Goal: Task Accomplishment & Management: Manage account settings

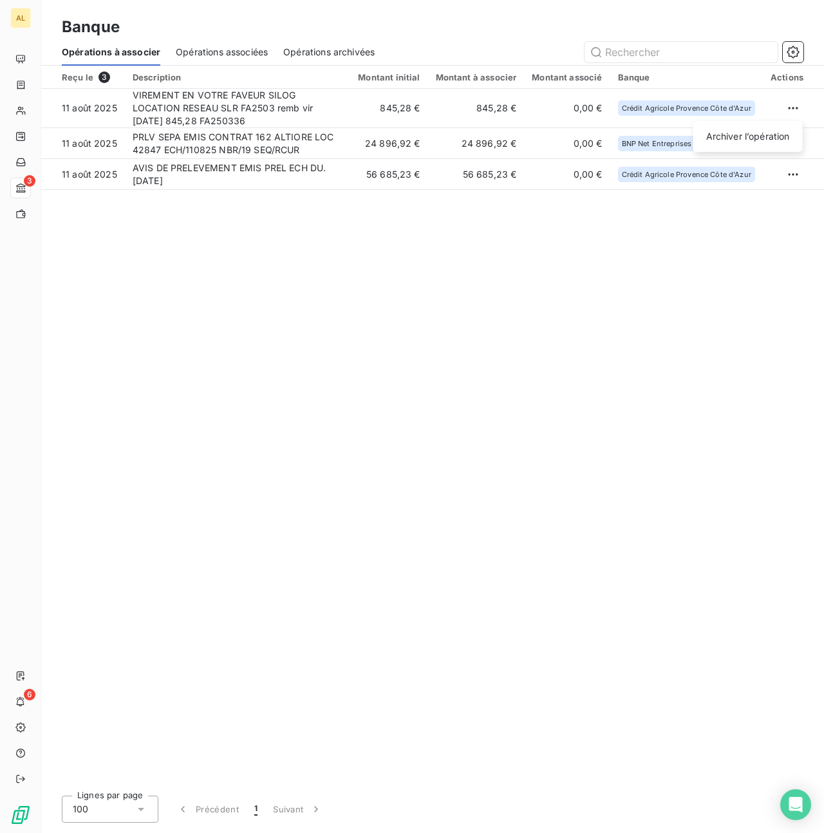
click at [799, 105] on html "AL 3 6 Banque Opérations à associer Opérations associées Opérations archivées R…" at bounding box center [412, 416] width 824 height 833
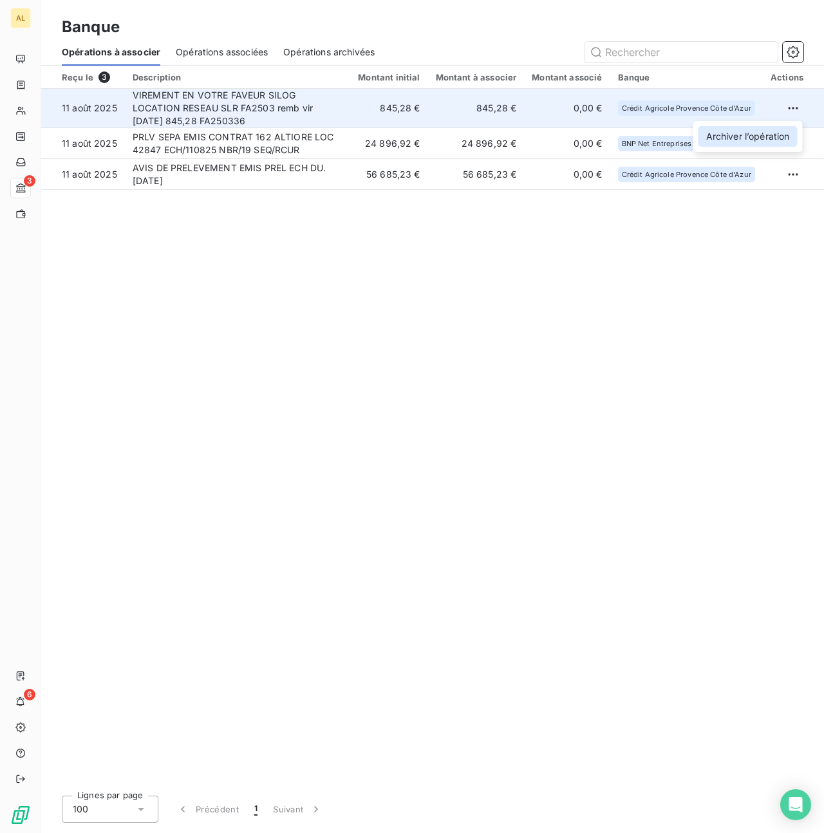
click at [726, 132] on div "Archiver l’opération" at bounding box center [747, 136] width 99 height 21
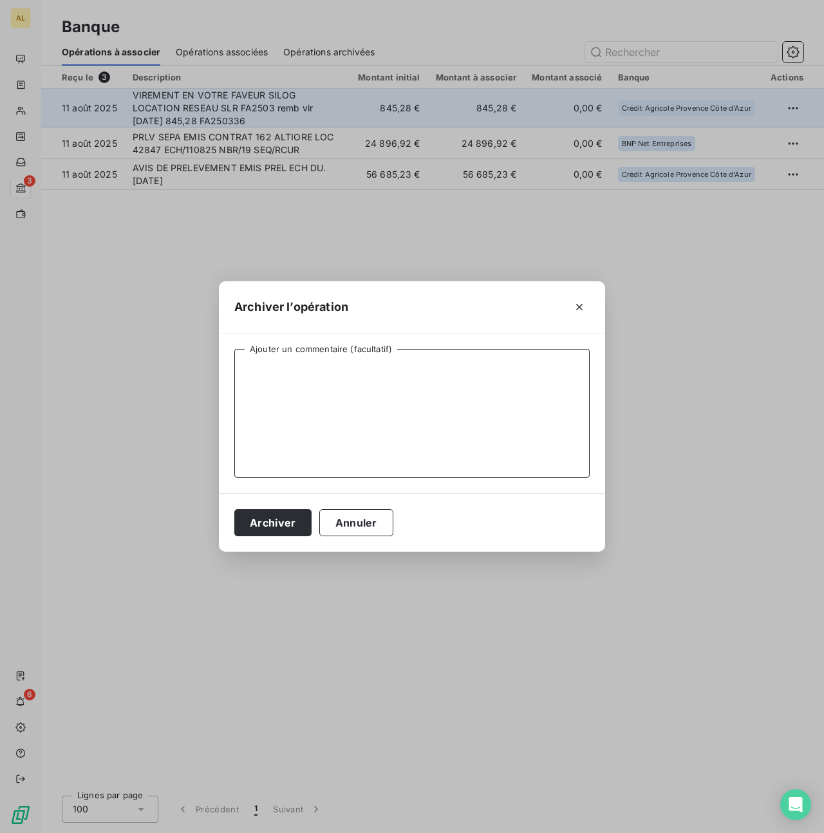
click at [340, 376] on textarea "Ajouter un commentaire (facultatif)" at bounding box center [411, 413] width 355 height 129
drag, startPoint x: 303, startPoint y: 369, endPoint x: 294, endPoint y: 369, distance: 9.0
click at [294, 369] on textarea "facture tad à§ usage" at bounding box center [411, 413] width 355 height 129
type textarea "facture tad 06 usage"
click at [268, 528] on button "Archiver" at bounding box center [272, 522] width 77 height 27
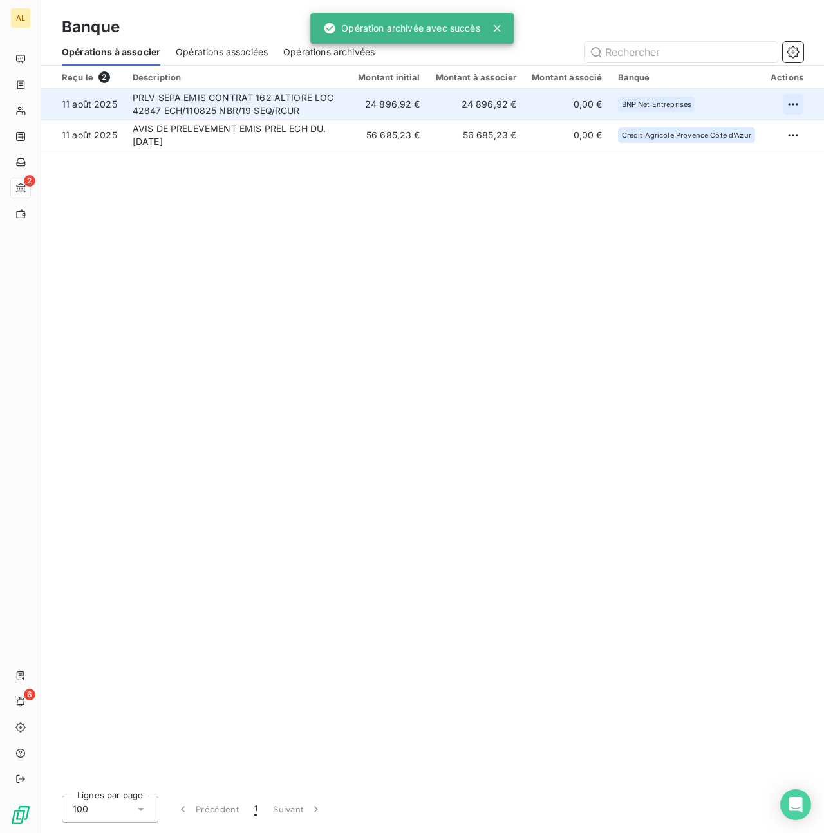
click at [799, 101] on html "AL 2 6 Banque Opérations à associer Opérations associées Opérations archivées R…" at bounding box center [412, 416] width 824 height 833
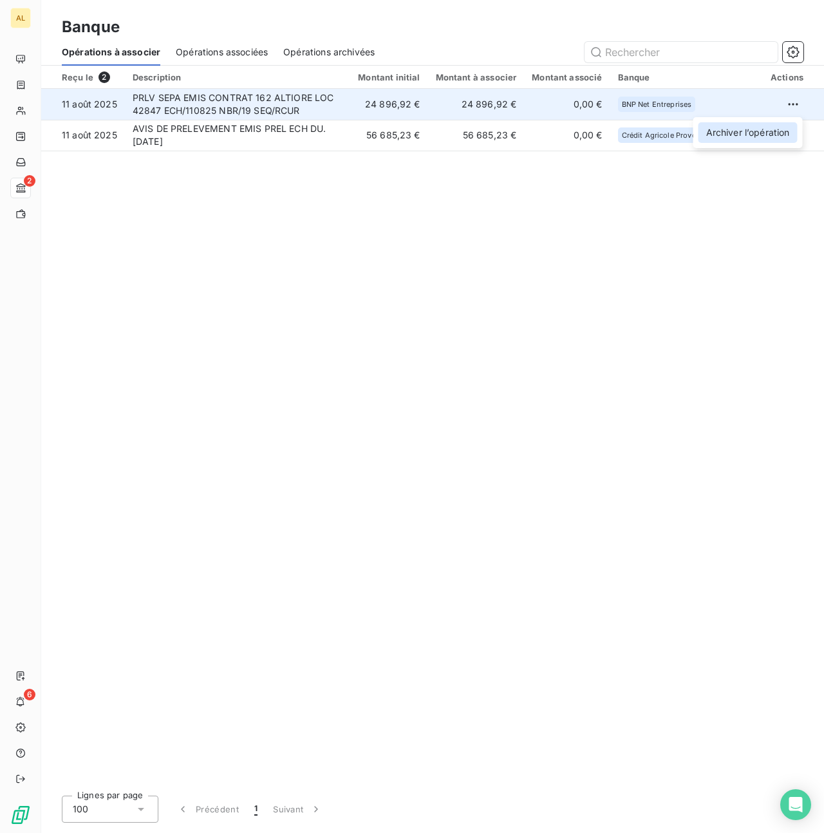
click at [710, 129] on div "Archiver l’opération" at bounding box center [747, 132] width 99 height 21
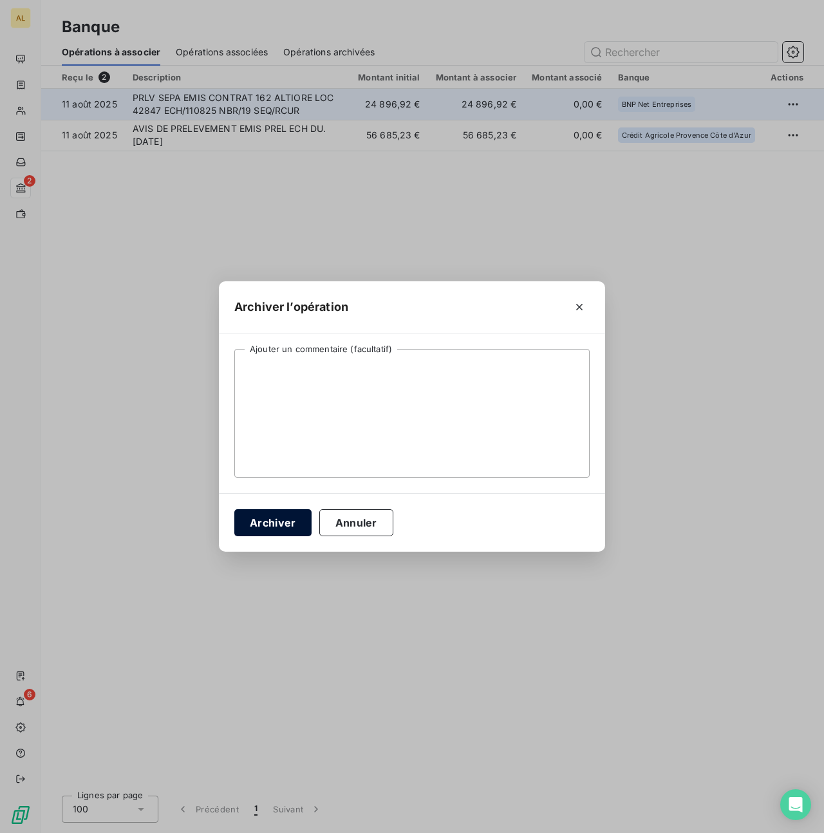
click at [268, 515] on button "Archiver" at bounding box center [272, 522] width 77 height 27
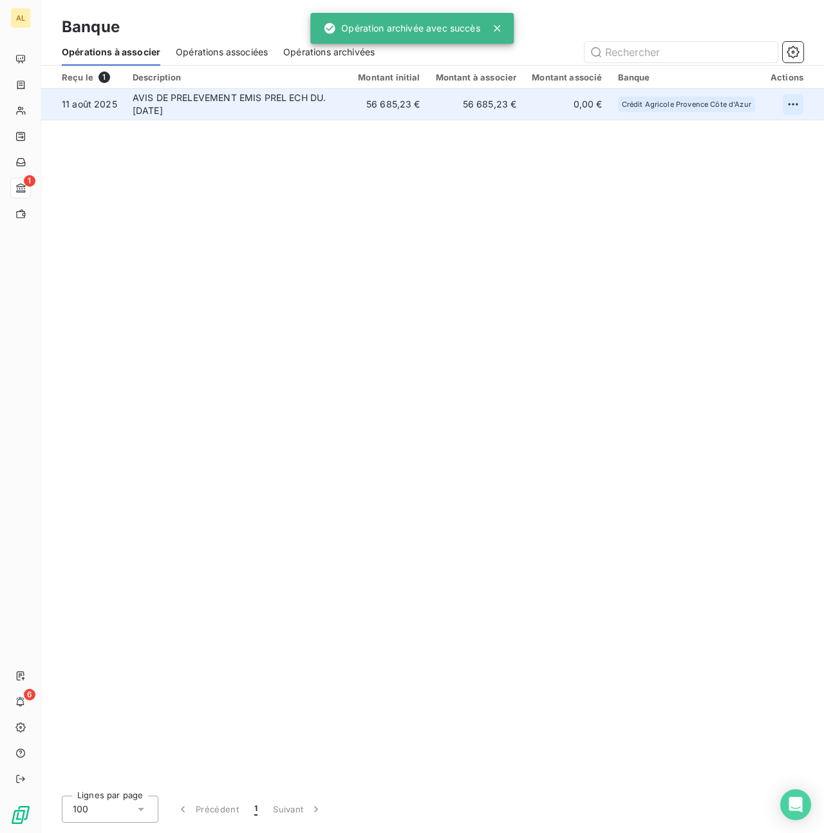
click at [787, 104] on html "AL 1 6 Banque Opérations à associer Opérations associées Opérations archivées R…" at bounding box center [412, 416] width 824 height 833
click at [734, 136] on div "Archiver l’opération" at bounding box center [747, 132] width 99 height 21
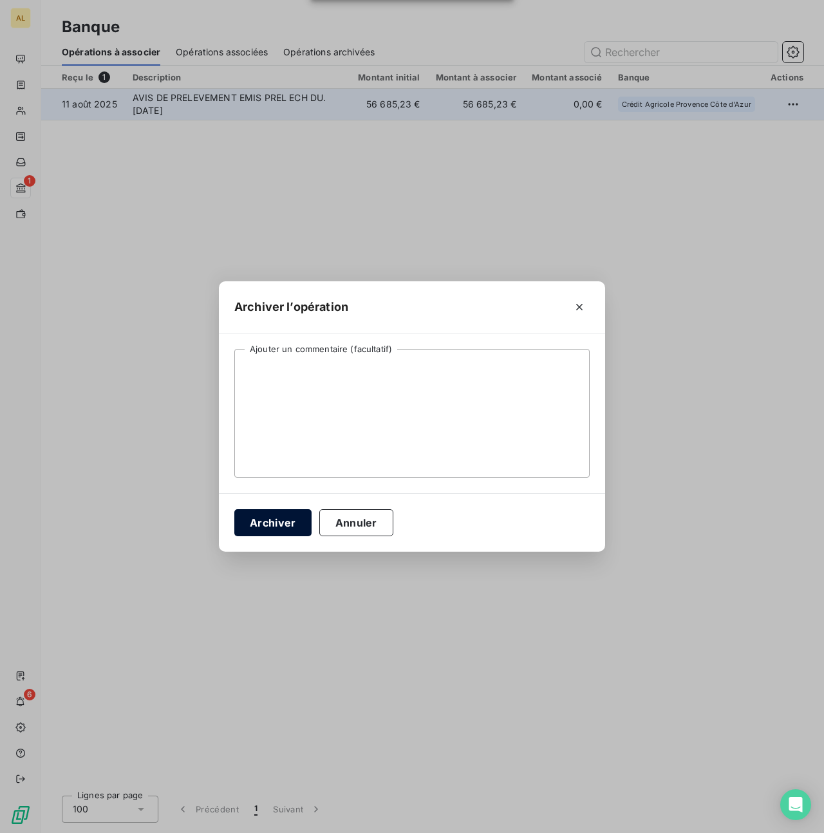
click at [284, 511] on button "Archiver" at bounding box center [272, 522] width 77 height 27
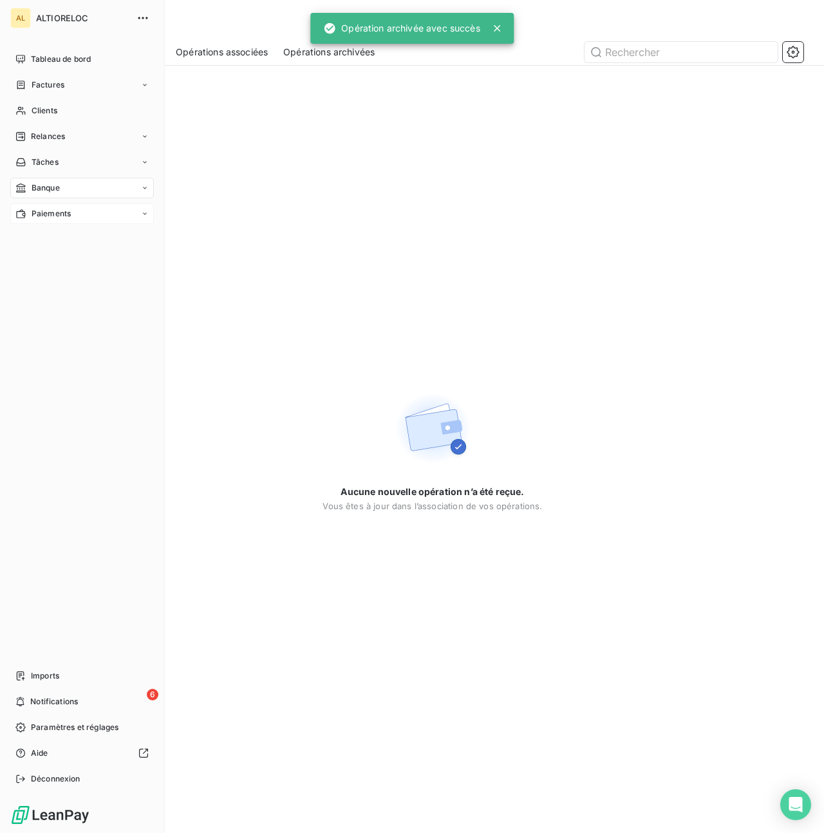
click at [39, 208] on span "Paiements" at bounding box center [51, 214] width 39 height 12
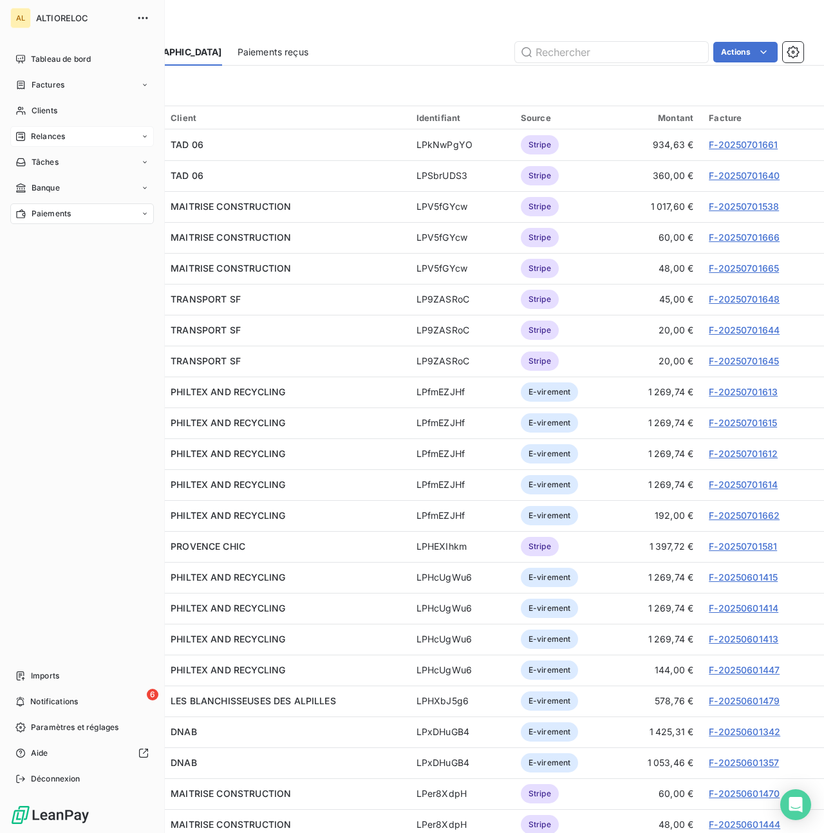
click at [44, 134] on span "Relances" at bounding box center [48, 137] width 34 height 12
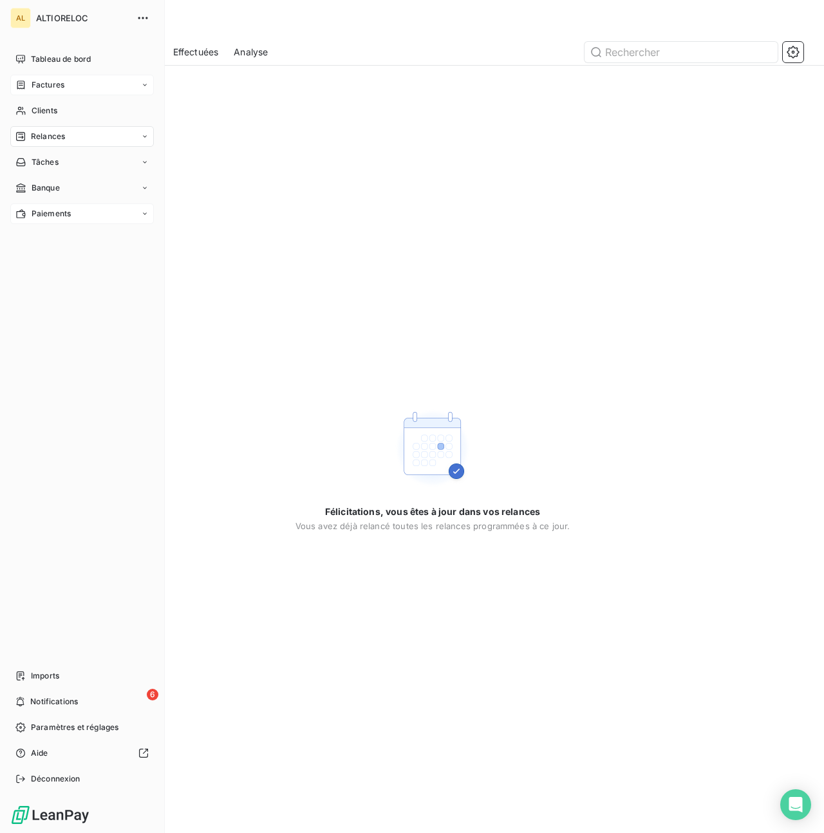
click at [35, 84] on span "Factures" at bounding box center [48, 85] width 33 height 12
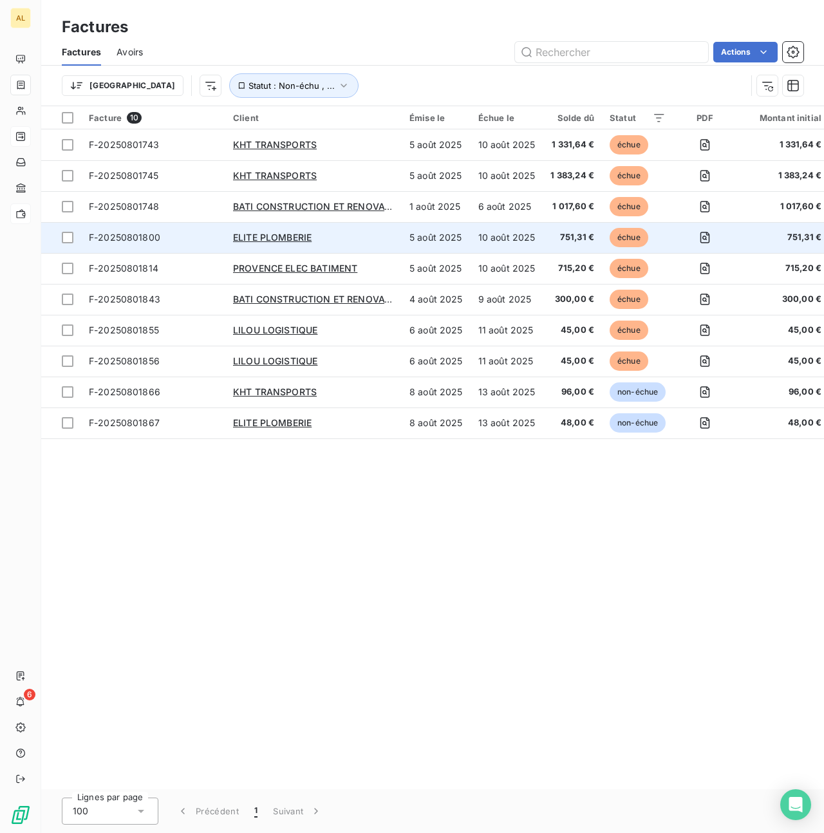
click at [267, 227] on td "ELITE PLOMBERIE" at bounding box center [313, 237] width 176 height 31
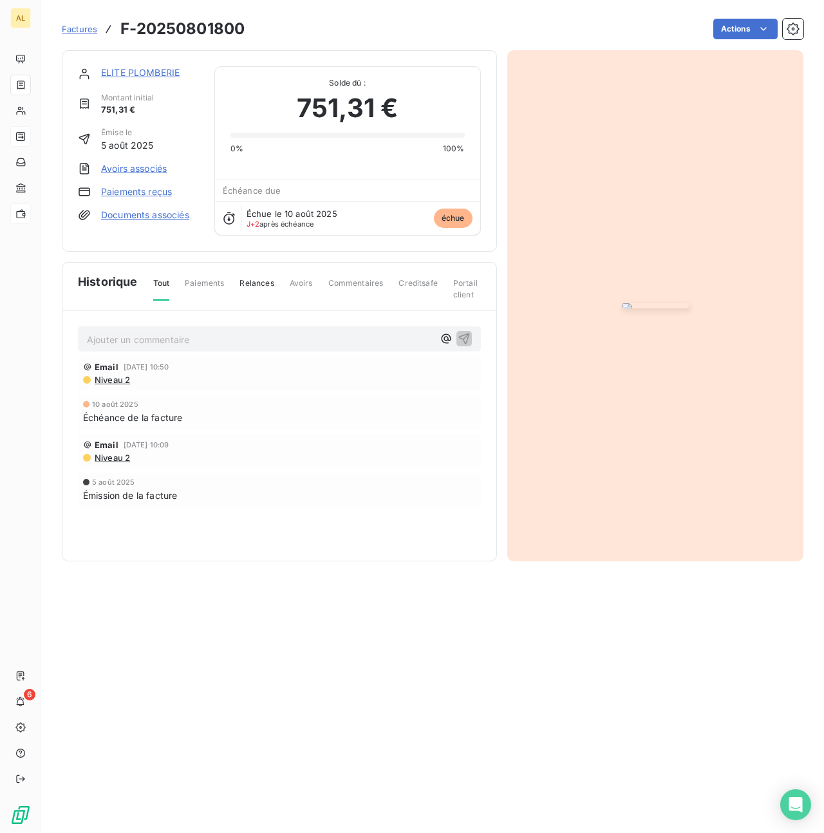
click at [158, 73] on link "ELITE PLOMBERIE" at bounding box center [140, 72] width 79 height 11
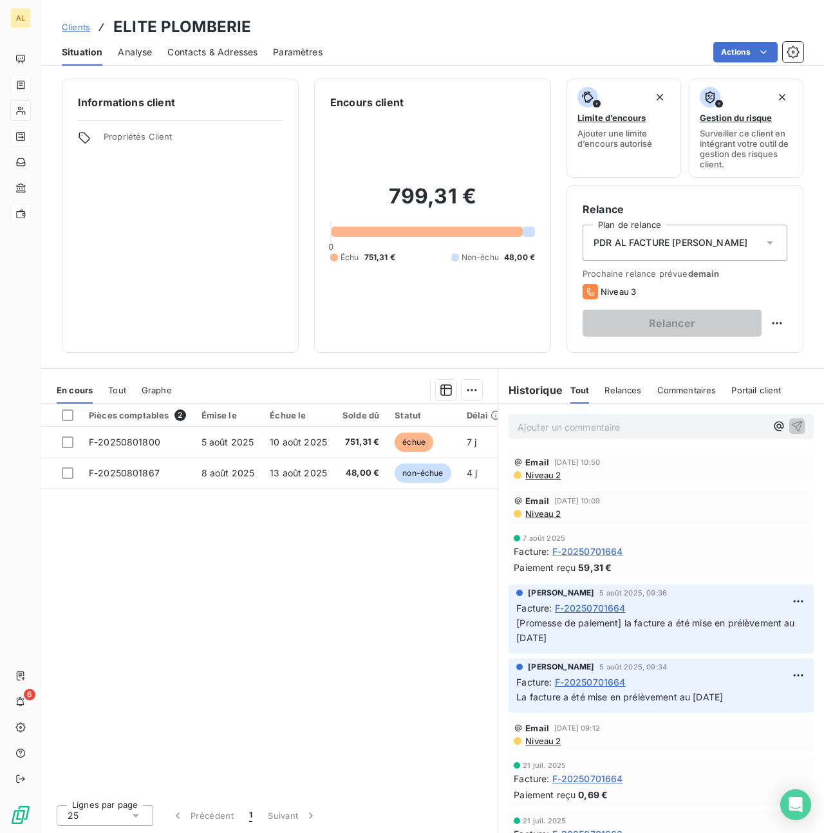
click at [605, 550] on span "F-20250701664" at bounding box center [587, 551] width 71 height 14
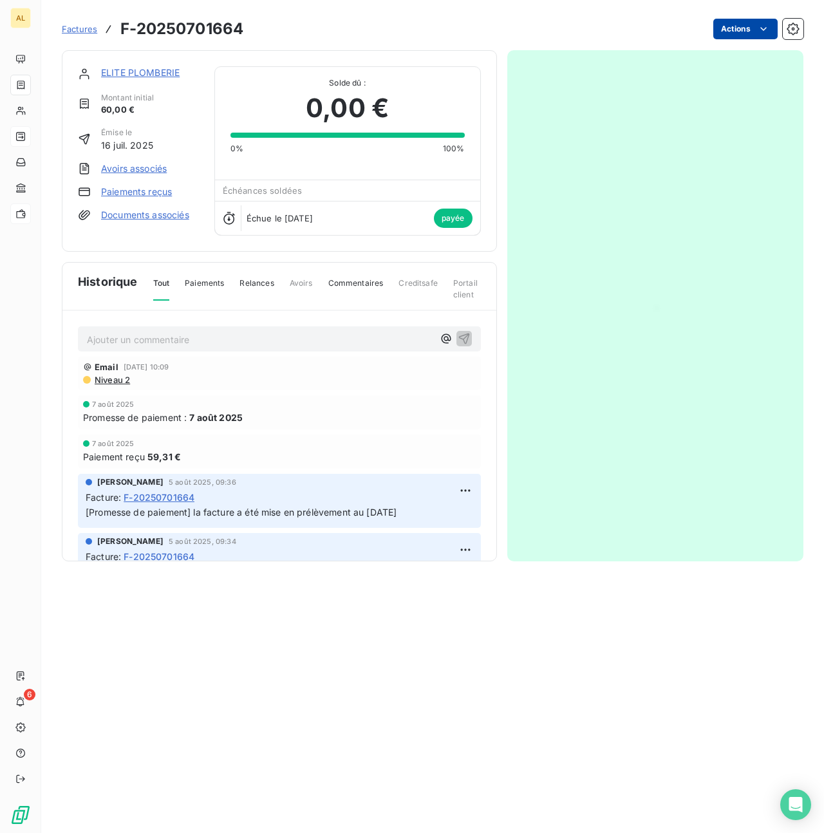
click at [772, 28] on html "AL 6 Factures F-20250701664 Actions ELITE PLOMBERIE Montant initial 60,00 € Émi…" at bounding box center [412, 416] width 824 height 833
click at [242, 275] on html "AL 6 Factures F-20250701664 Actions ELITE PLOMBERIE Montant initial 60,00 € Émi…" at bounding box center [412, 416] width 824 height 833
click at [151, 454] on span "59,31 €" at bounding box center [163, 457] width 33 height 14
click at [198, 277] on span "Paiements" at bounding box center [204, 288] width 39 height 22
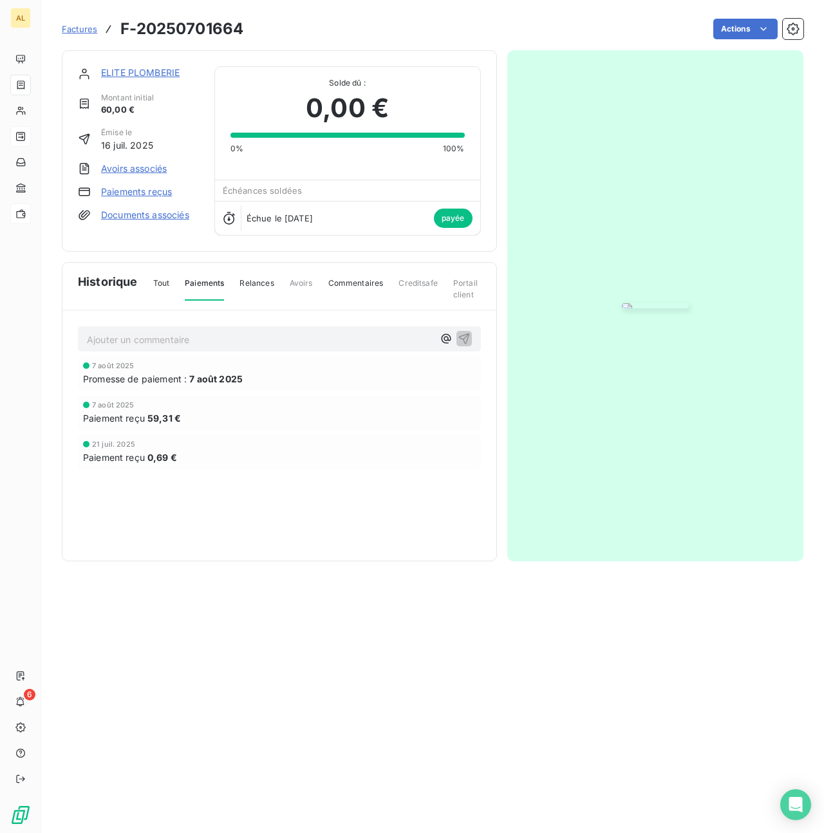
click at [143, 193] on link "Paiements reçus" at bounding box center [136, 191] width 71 height 13
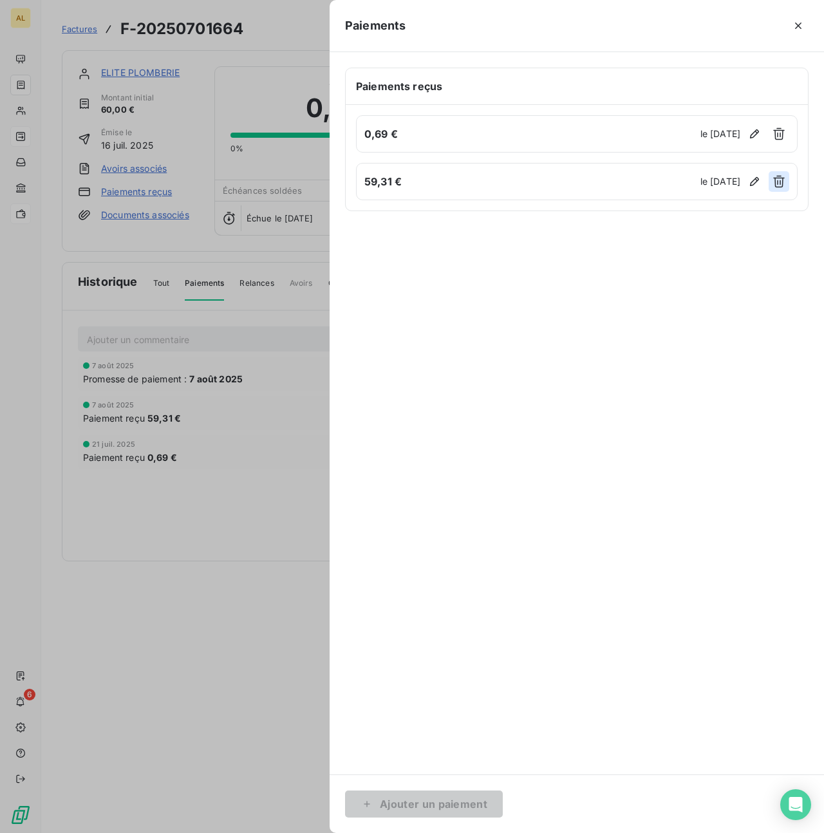
click at [778, 184] on icon "button" at bounding box center [778, 181] width 13 height 13
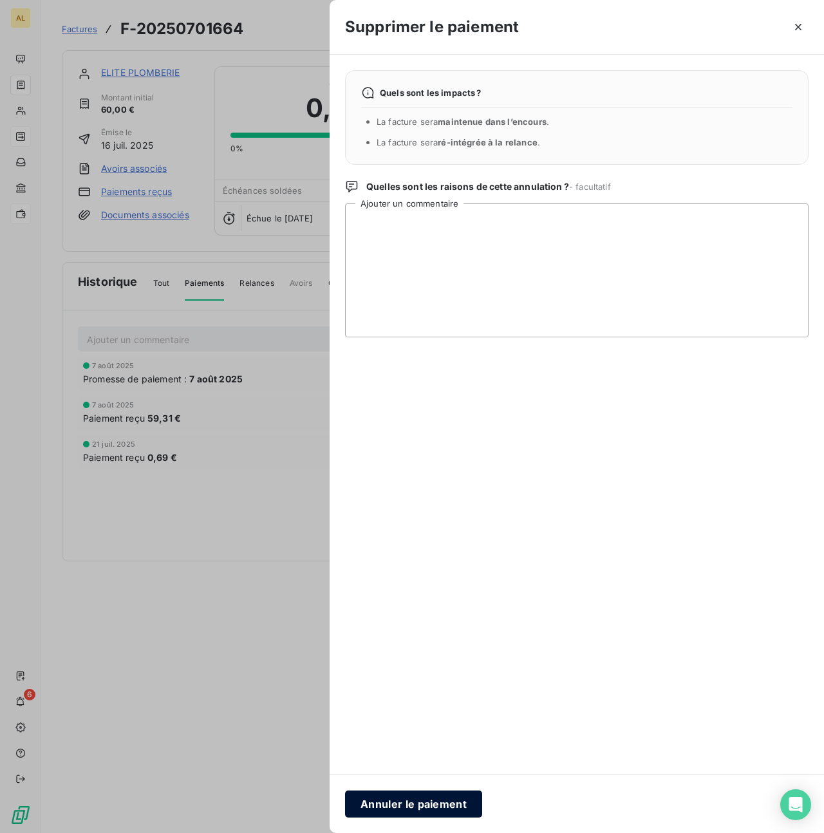
click at [408, 804] on button "Annuler le paiement" at bounding box center [413, 803] width 137 height 27
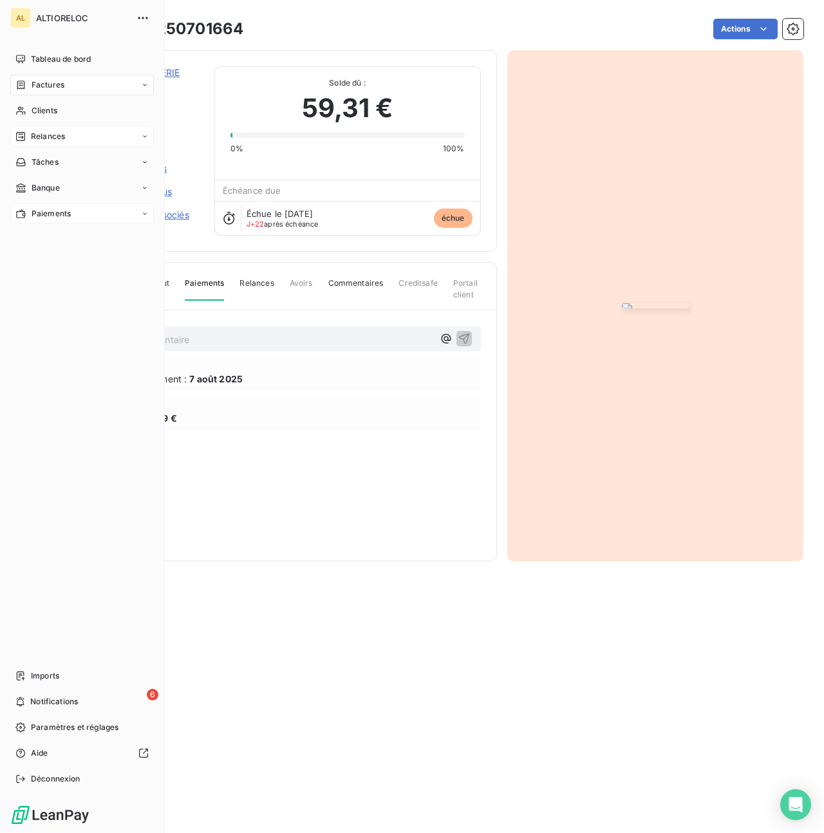
click at [43, 134] on span "Relances" at bounding box center [48, 137] width 34 height 12
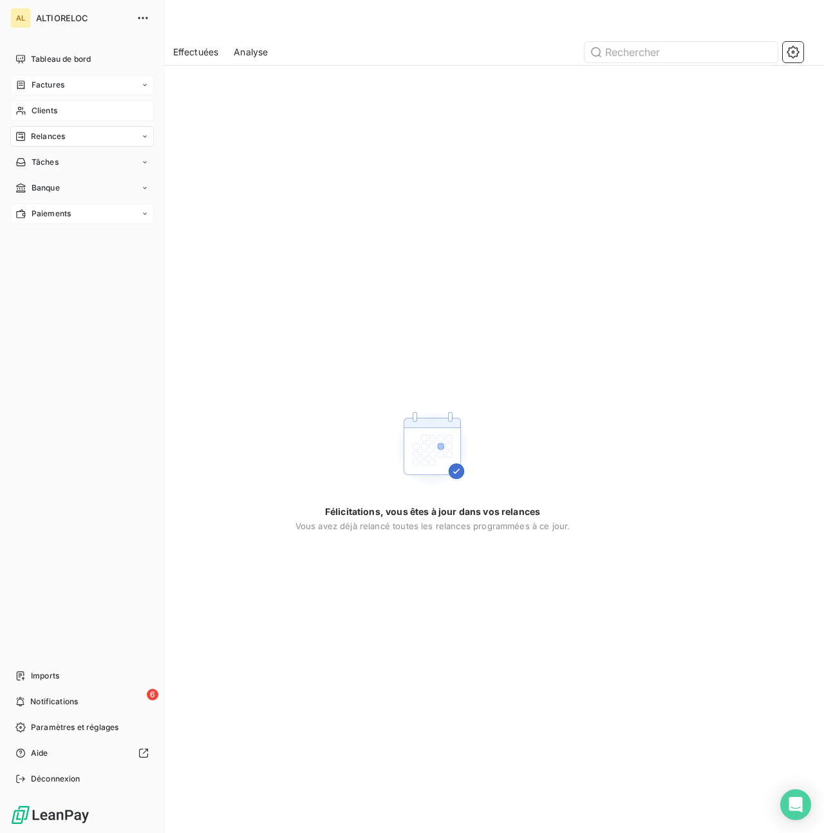
click at [43, 109] on span "Clients" at bounding box center [45, 111] width 26 height 12
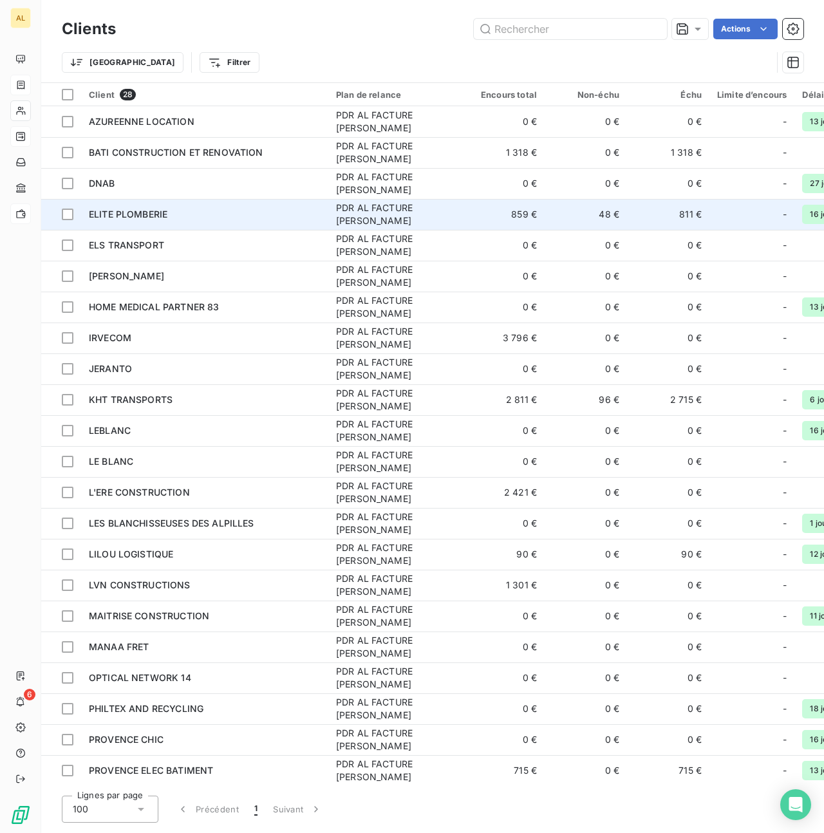
click at [118, 214] on span "ELITE PLOMBERIE" at bounding box center [128, 213] width 79 height 11
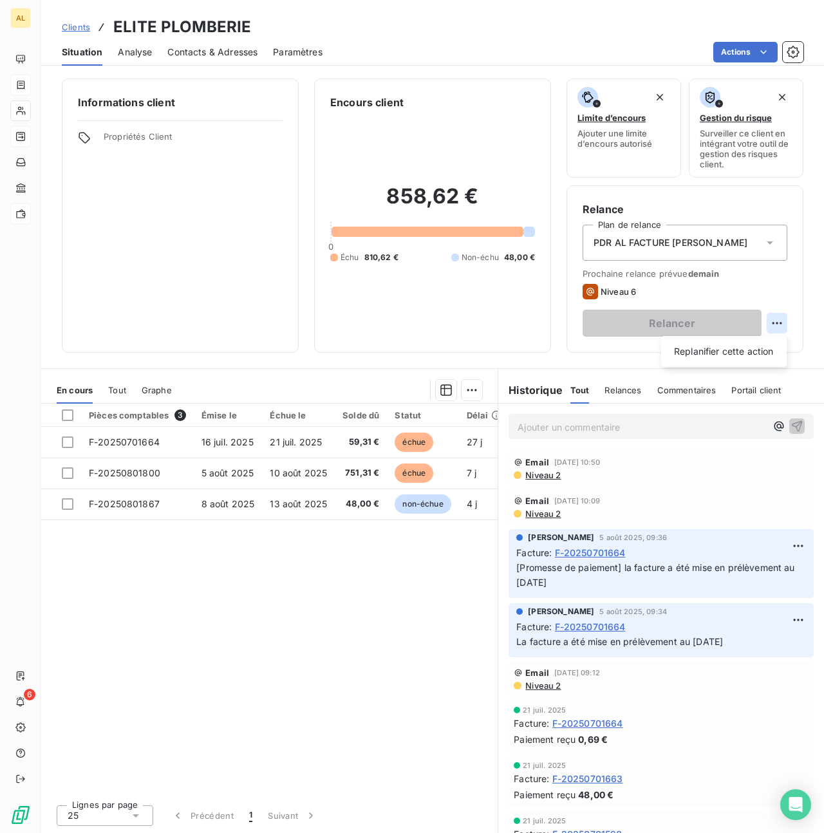
click at [770, 326] on html "AL 6 Clients ELITE PLOMBERIE Situation Analyse Contacts & Adresses Paramètres A…" at bounding box center [412, 416] width 824 height 833
click at [719, 348] on div "Replanifier cette action" at bounding box center [723, 351] width 115 height 21
select select "7"
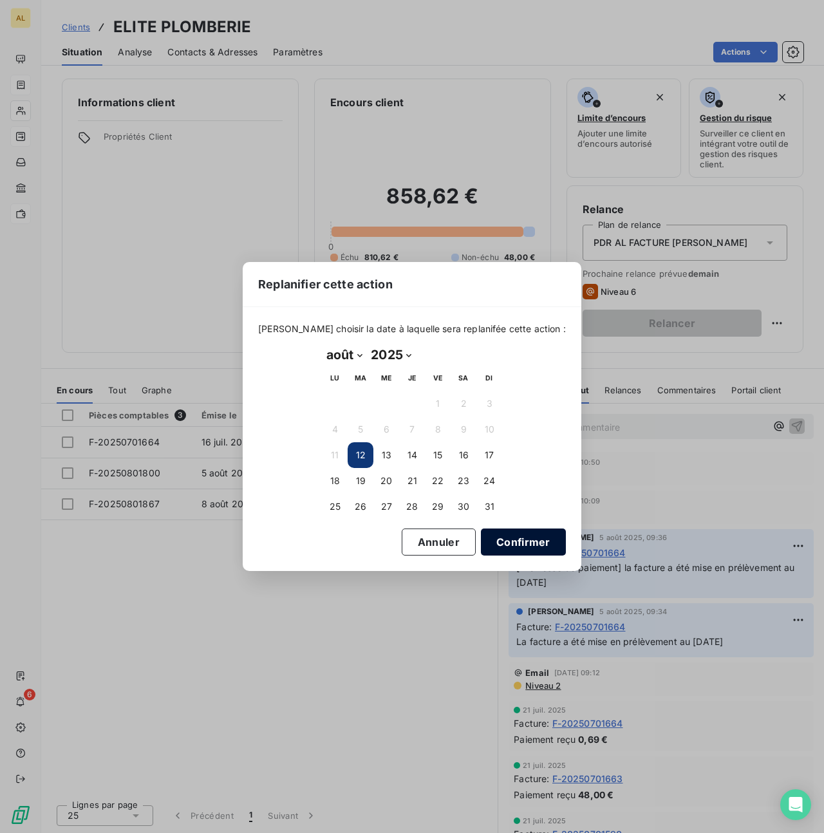
click at [495, 530] on button "Confirmer" at bounding box center [523, 541] width 85 height 27
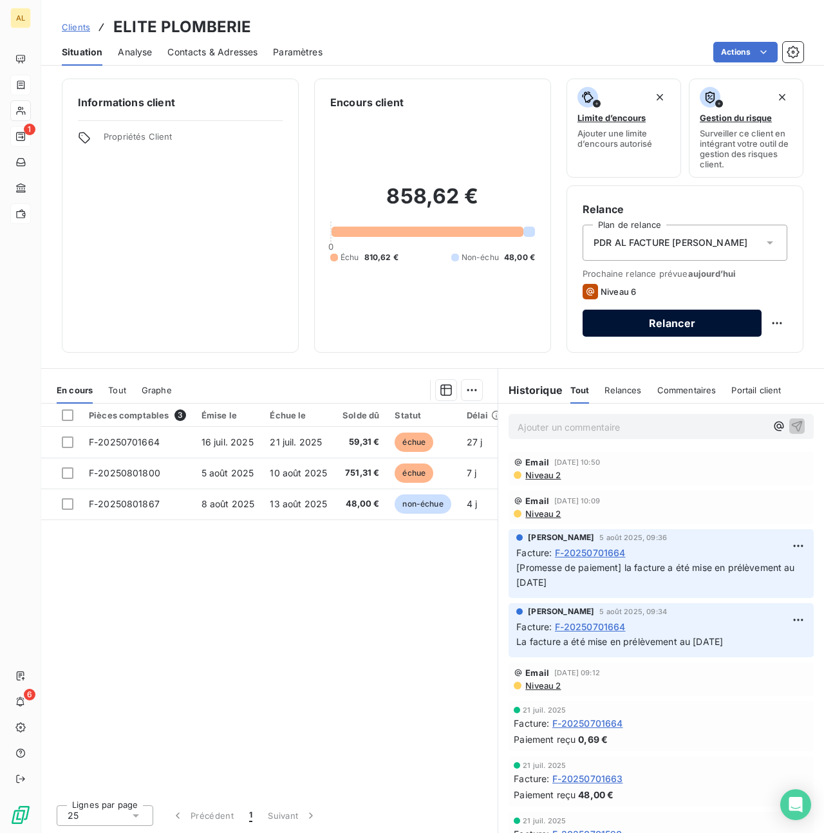
click at [656, 326] on button "Relancer" at bounding box center [671, 322] width 179 height 27
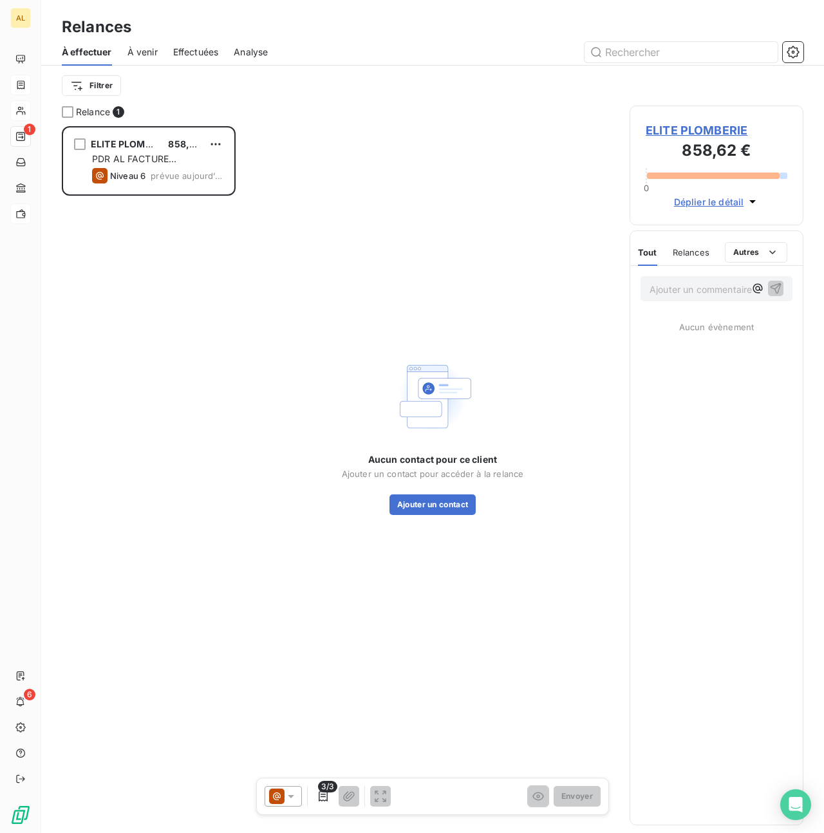
scroll to position [707, 174]
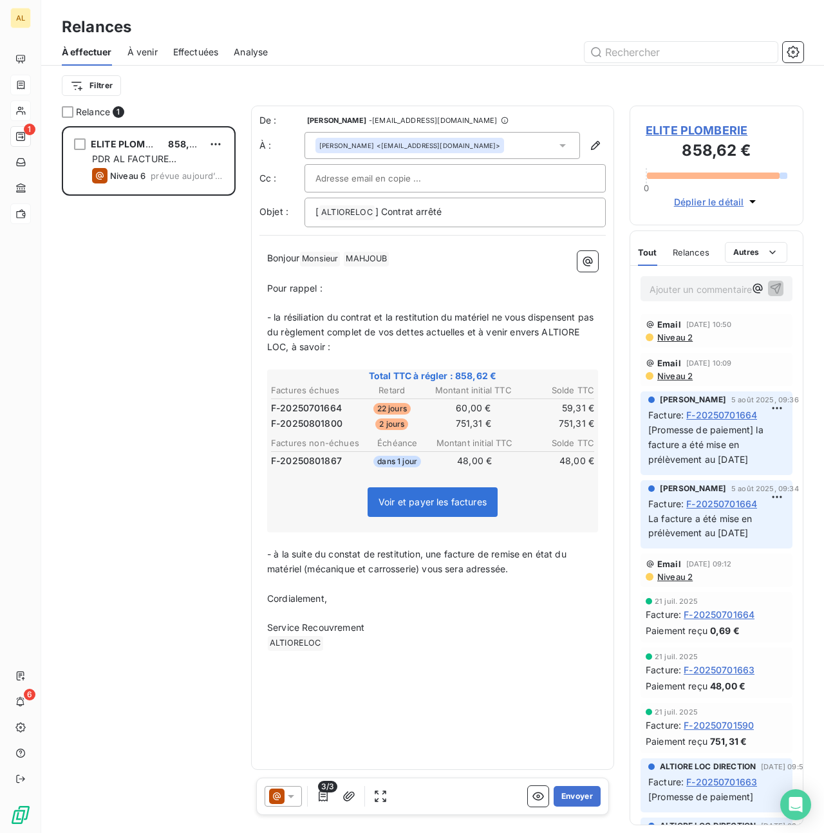
click at [295, 802] on div at bounding box center [282, 796] width 37 height 21
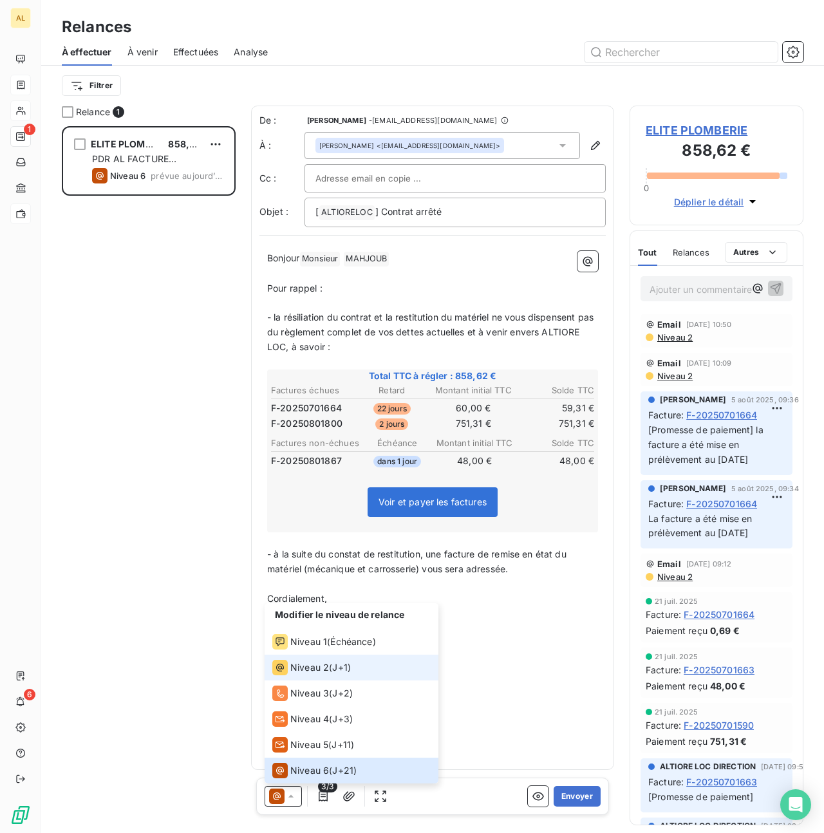
click at [309, 666] on span "Niveau 2" at bounding box center [309, 667] width 39 height 13
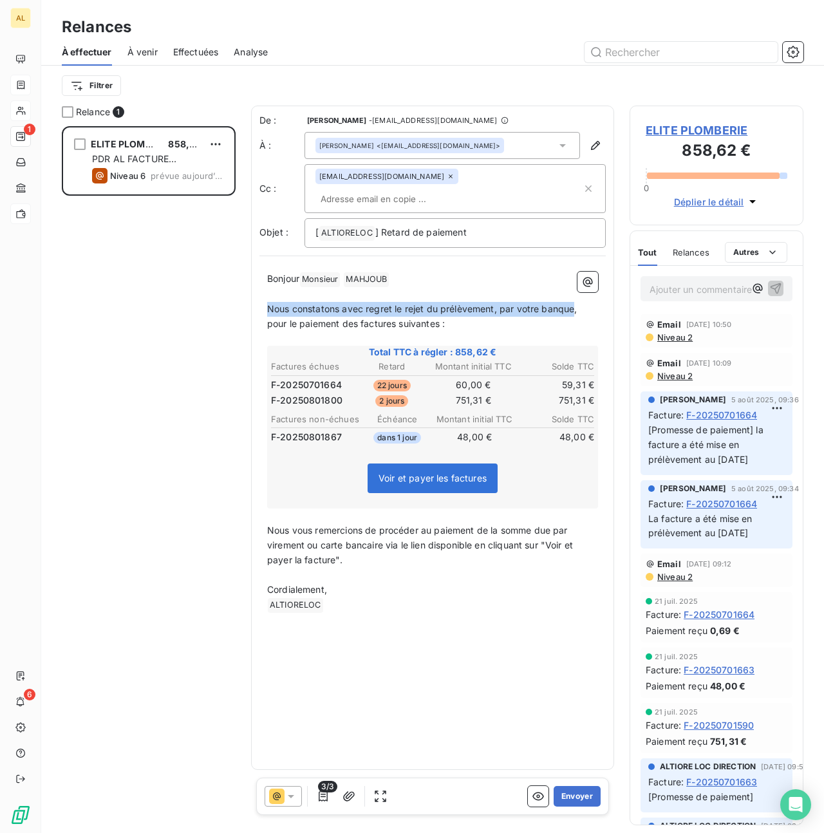
drag, startPoint x: 268, startPoint y: 290, endPoint x: 573, endPoint y: 285, distance: 305.0
click at [573, 303] on span "Nous constatons avec regret le rejet du prélèvement, par votre banque, pour le …" at bounding box center [423, 316] width 313 height 26
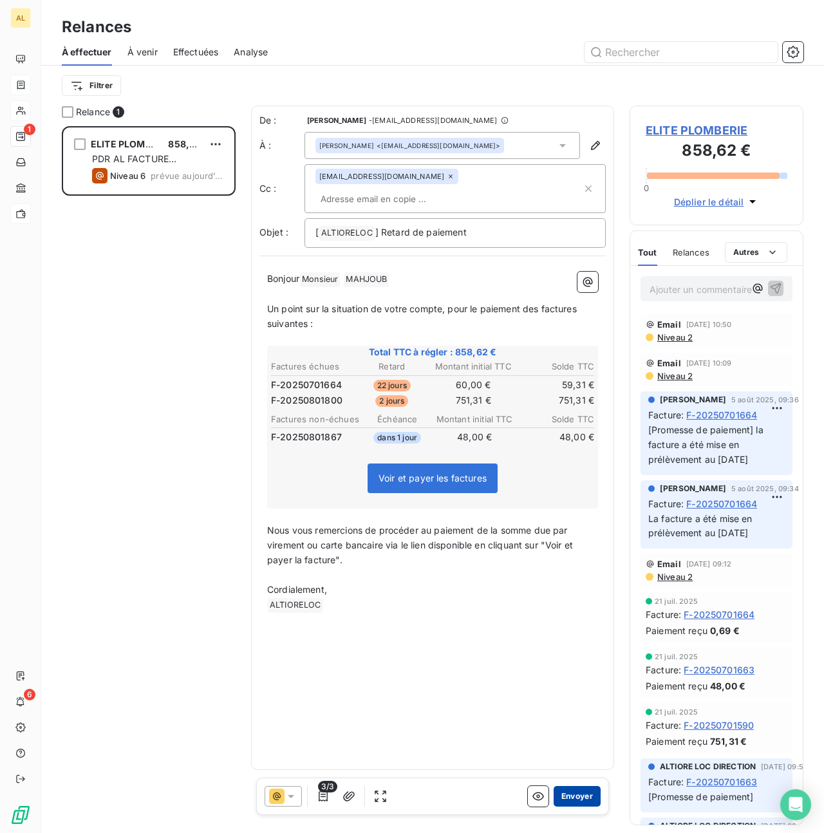
click at [583, 797] on button "Envoyer" at bounding box center [576, 796] width 47 height 21
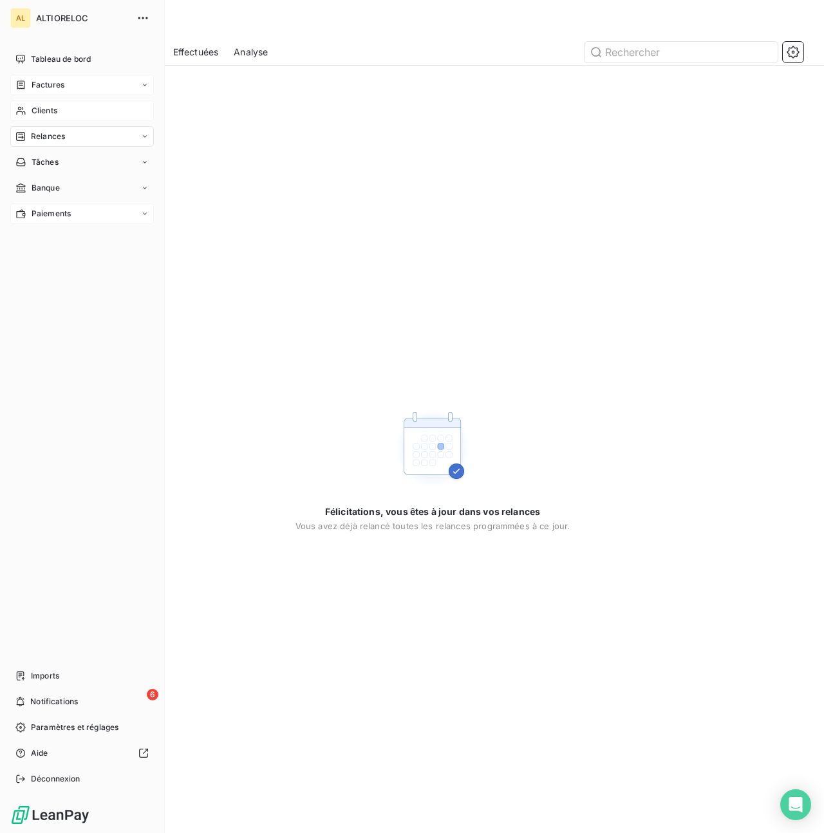
click at [48, 80] on span "Factures" at bounding box center [48, 85] width 33 height 12
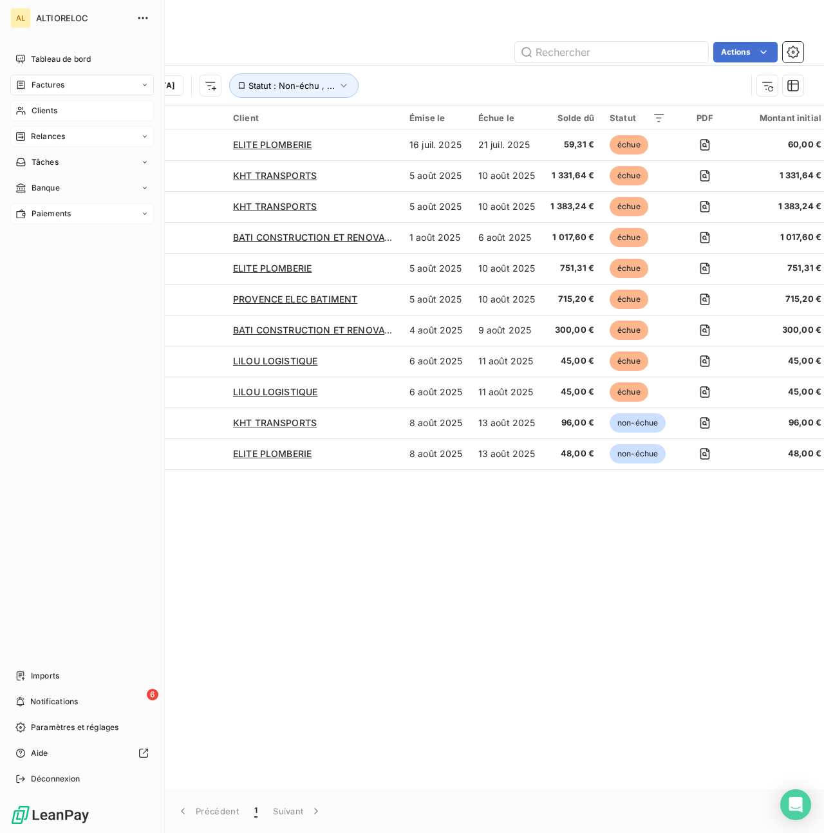
click at [38, 113] on span "Clients" at bounding box center [45, 111] width 26 height 12
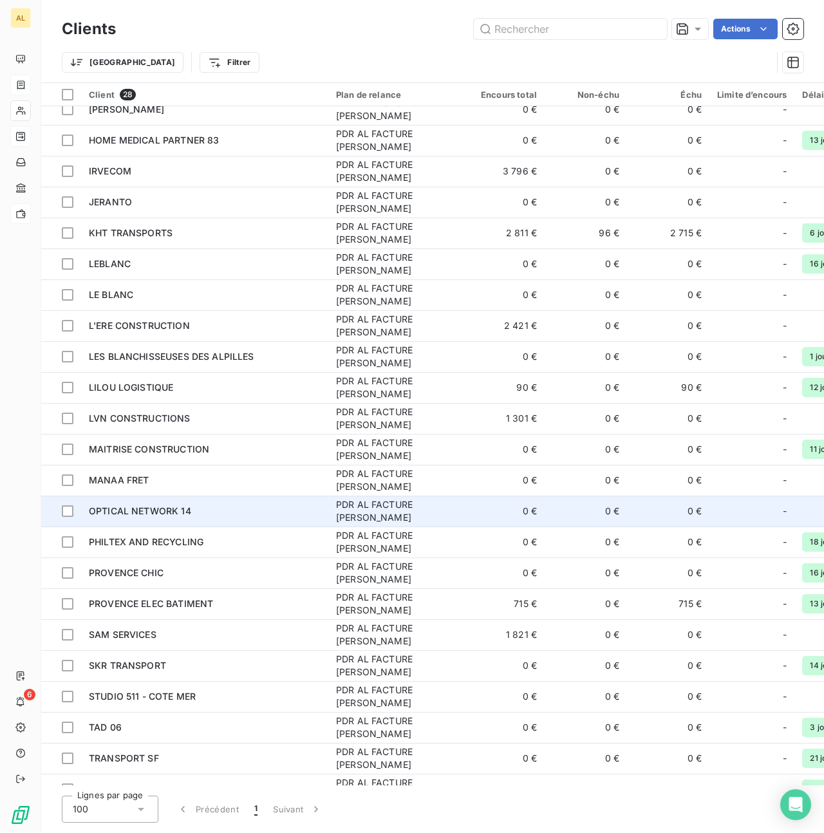
scroll to position [191, 0]
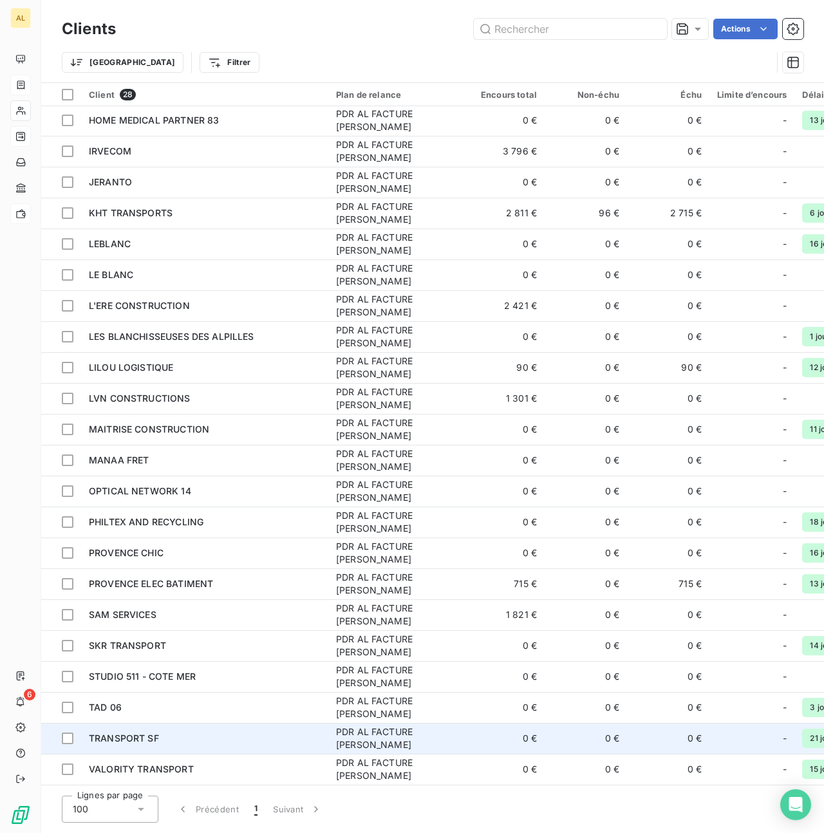
click at [143, 732] on span "TRANSPORT SF" at bounding box center [124, 737] width 70 height 11
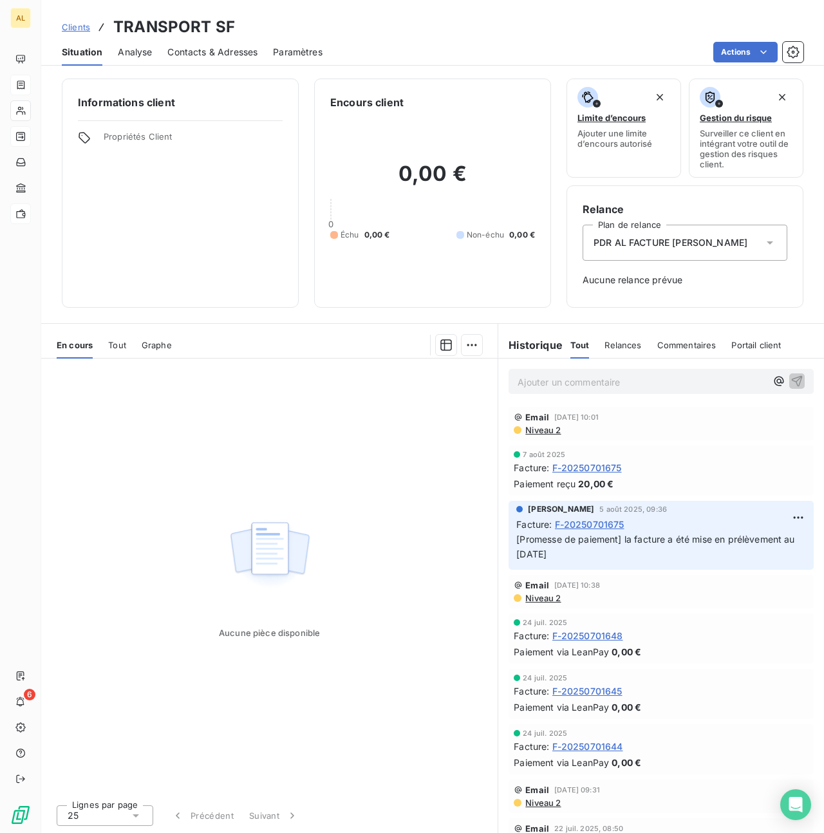
click at [578, 468] on span "F-20250701675" at bounding box center [586, 468] width 69 height 14
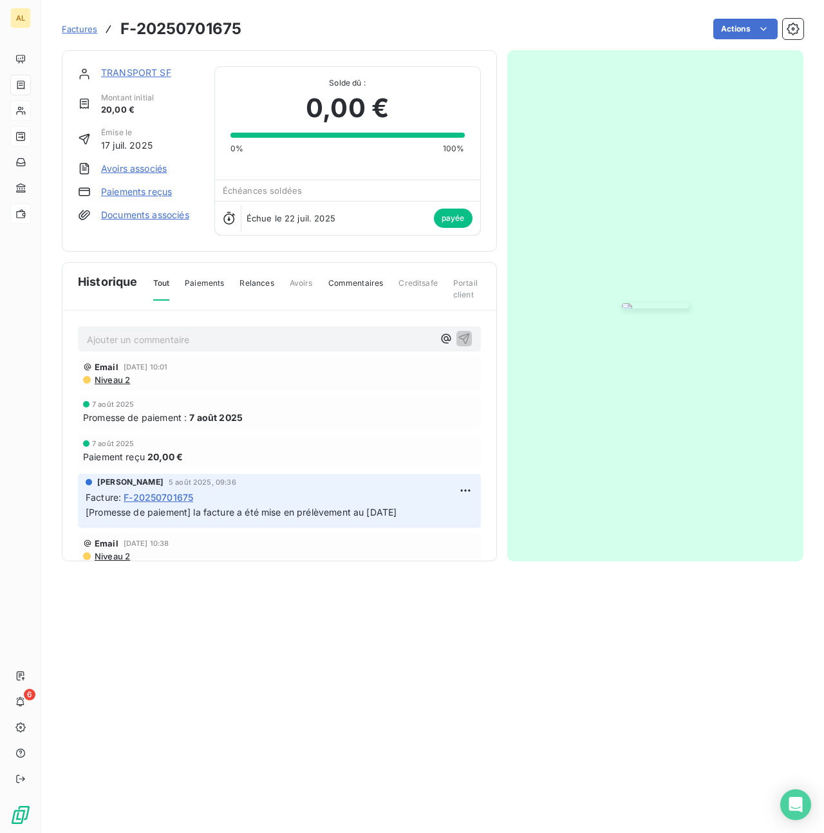
click at [201, 285] on span "Paiements" at bounding box center [204, 288] width 39 height 22
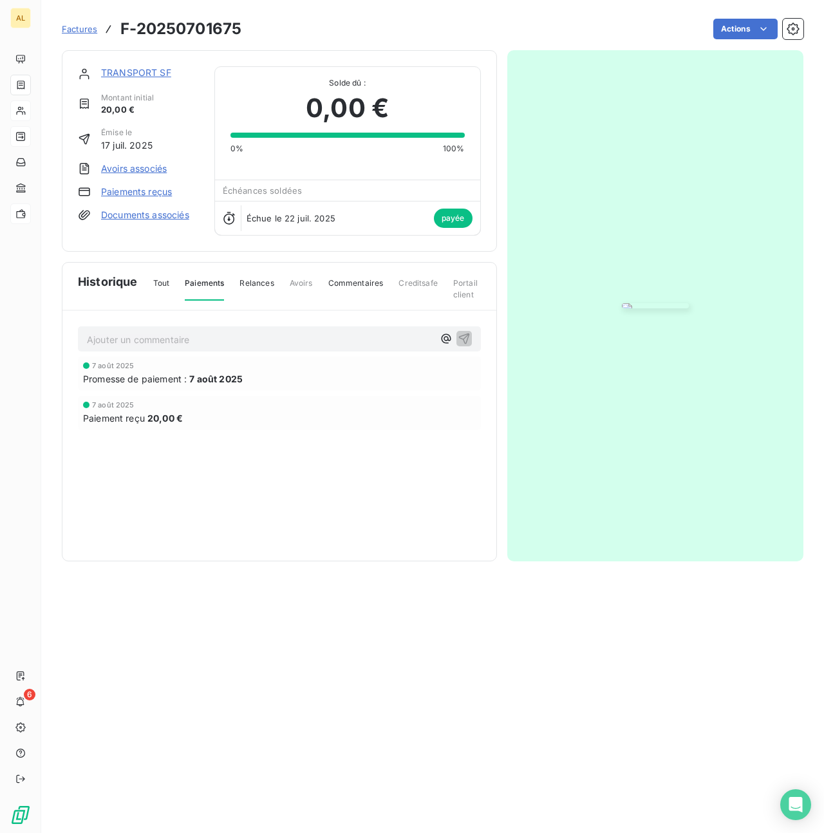
click at [145, 392] on div "[DATE] Promesse de paiement : [DATE] [DATE] Paiement reçu 20,00 €" at bounding box center [279, 418] width 403 height 125
click at [146, 195] on link "Paiements reçus" at bounding box center [136, 191] width 71 height 13
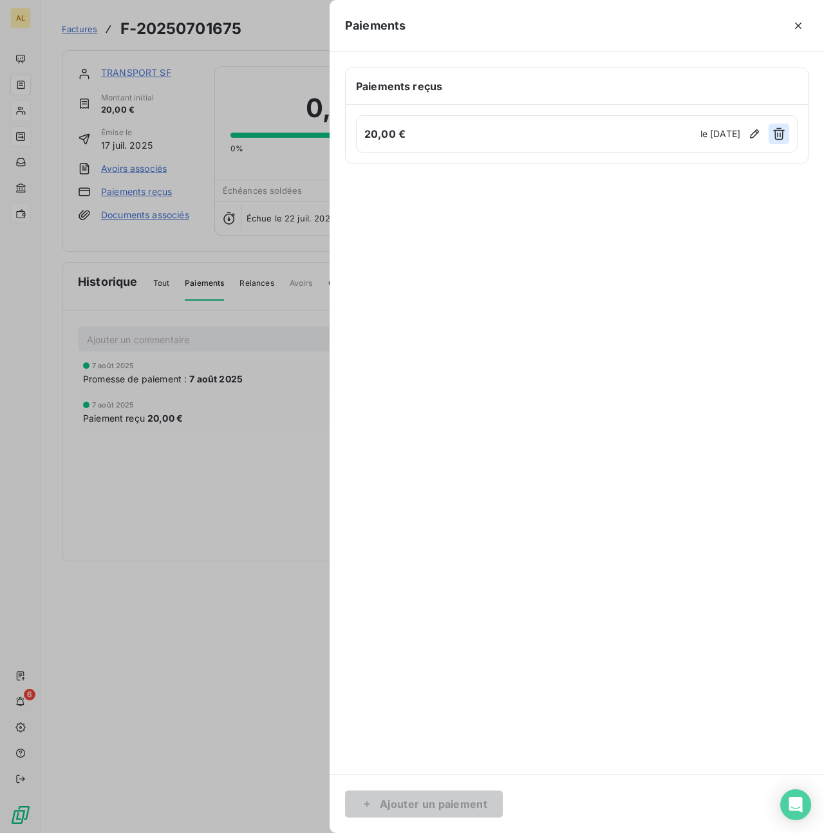
click at [780, 131] on icon "button" at bounding box center [778, 133] width 13 height 13
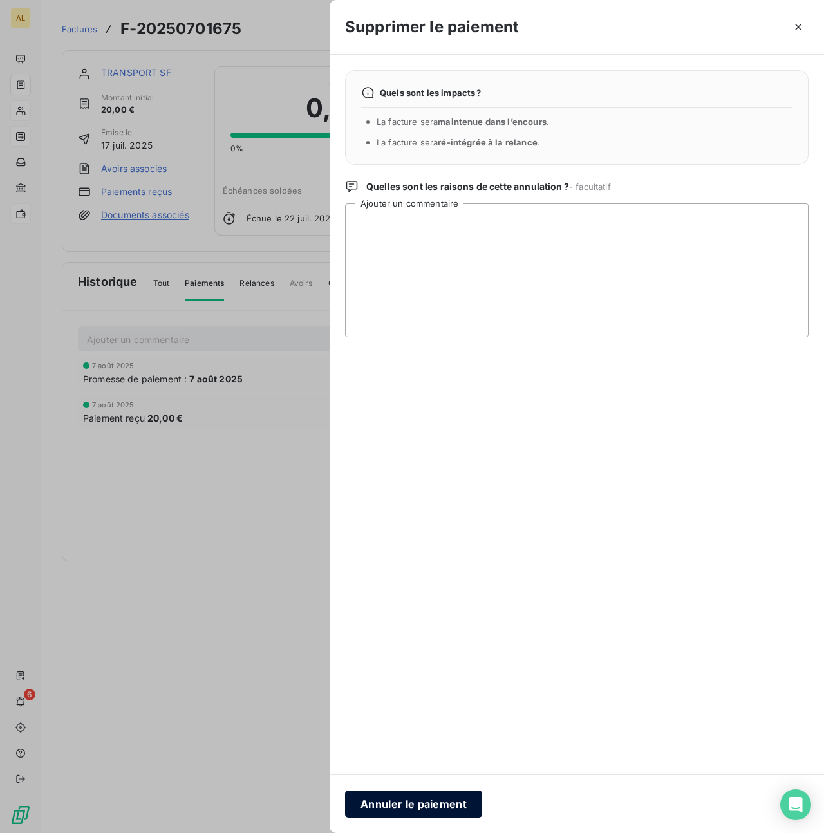
click at [418, 808] on button "Annuler le paiement" at bounding box center [413, 803] width 137 height 27
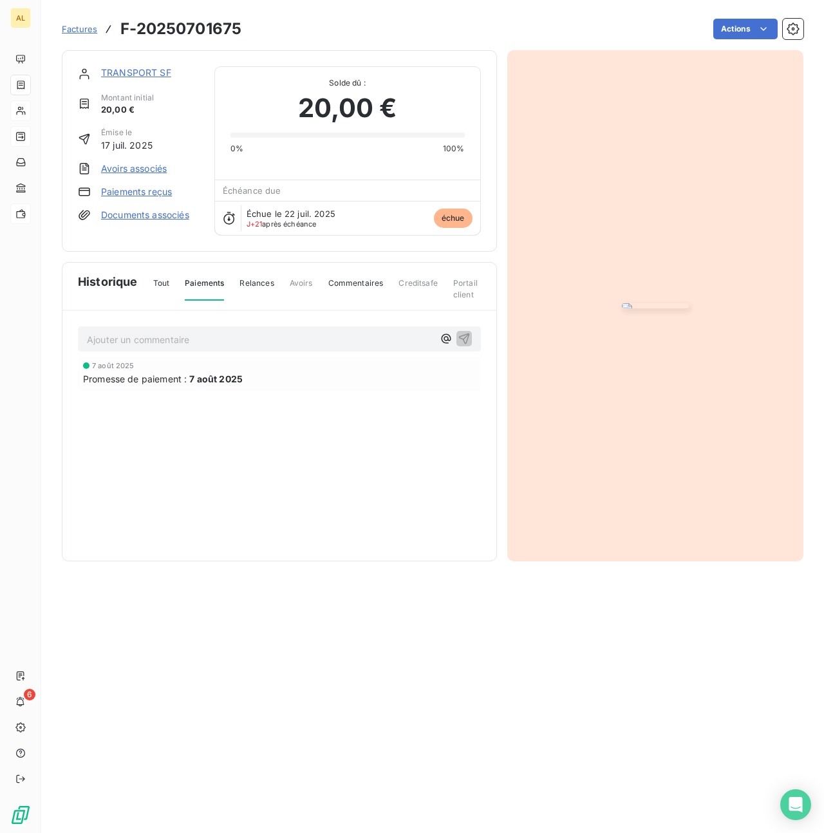
click at [126, 71] on link "TRANSPORT SF" at bounding box center [136, 72] width 70 height 11
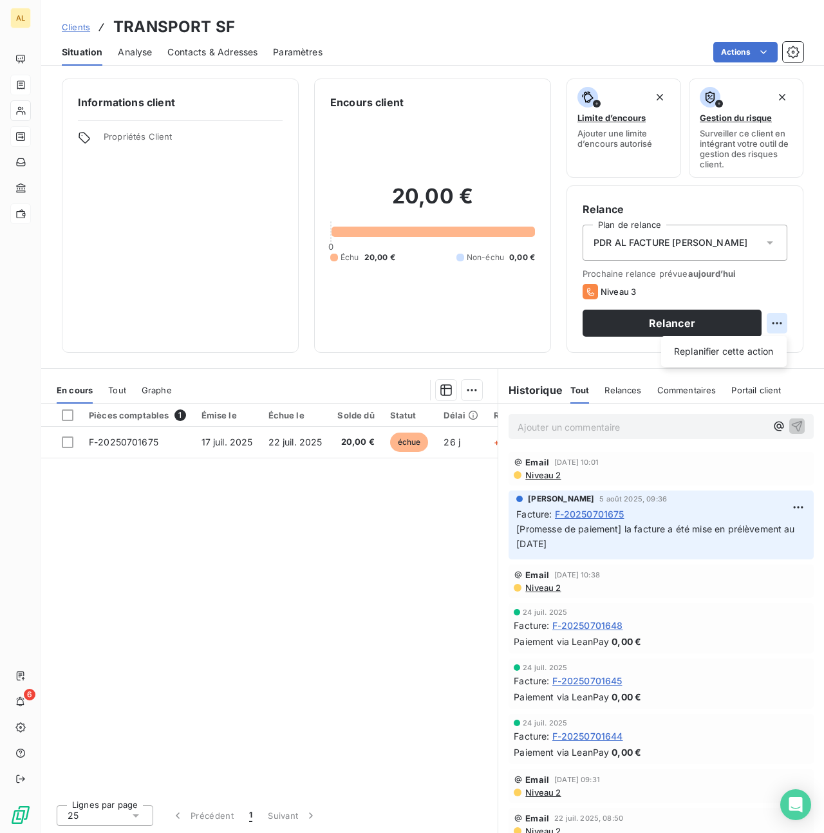
click at [779, 325] on html "AL 6 Clients TRANSPORT SF Situation Analyse Contacts & Adresses Paramètres Acti…" at bounding box center [412, 416] width 824 height 833
click at [742, 346] on div "Replanifier cette action" at bounding box center [723, 351] width 115 height 21
select select "7"
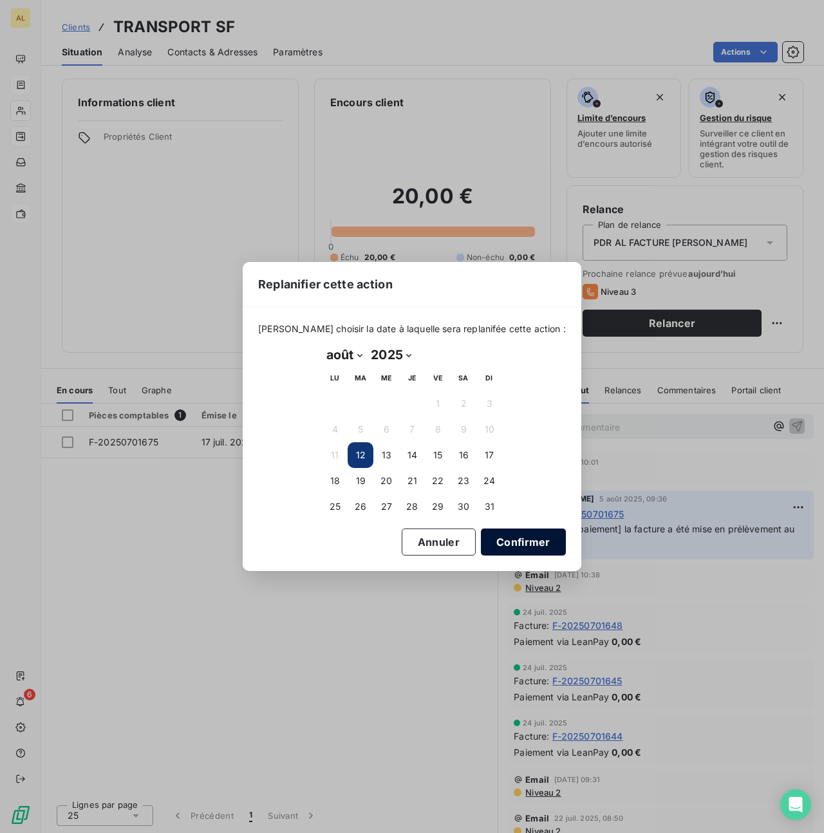
click at [515, 539] on button "Confirmer" at bounding box center [523, 541] width 85 height 27
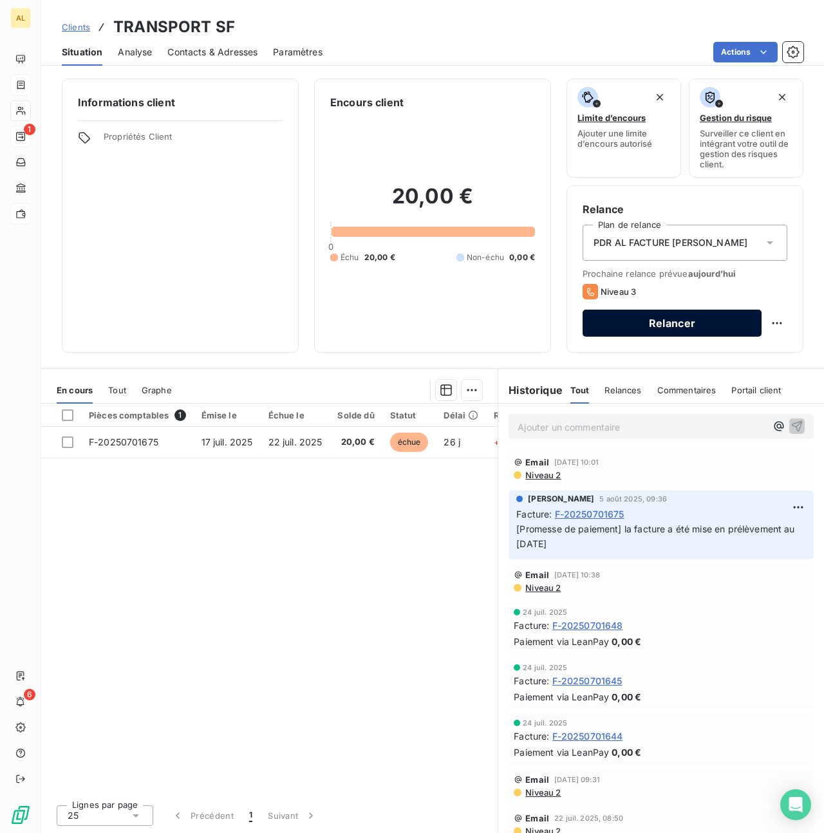
click at [642, 328] on button "Relancer" at bounding box center [671, 322] width 179 height 27
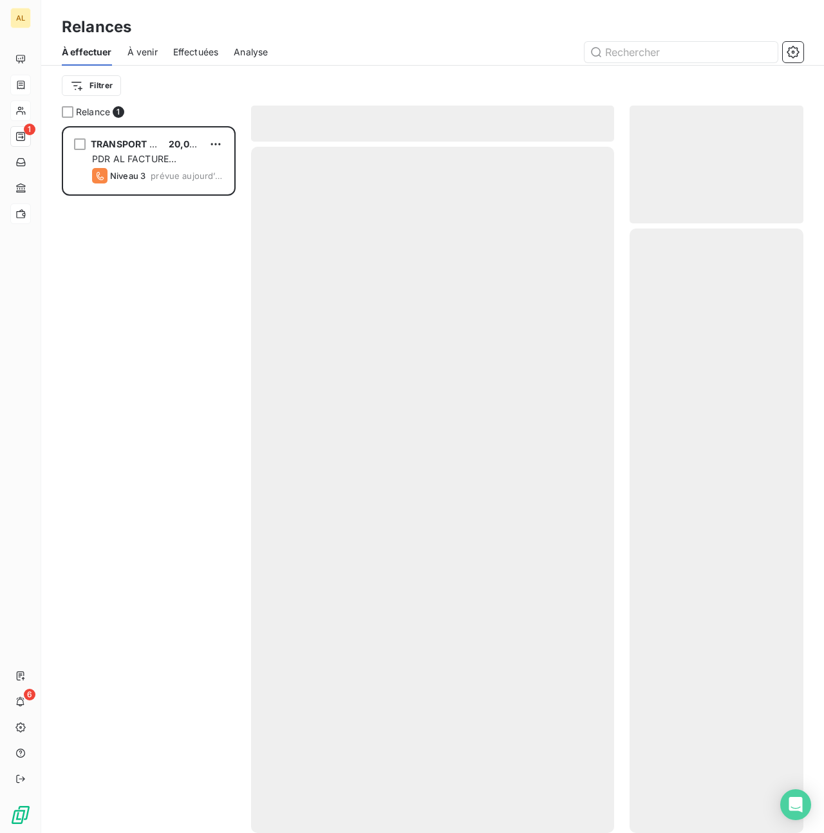
scroll to position [707, 174]
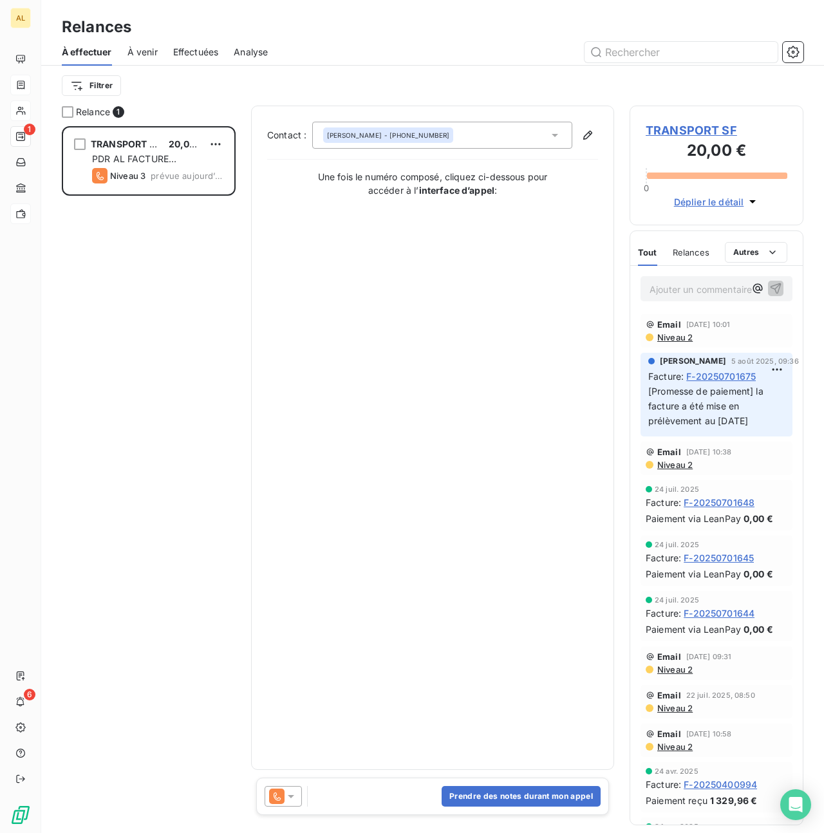
click at [292, 796] on icon at bounding box center [290, 796] width 13 height 13
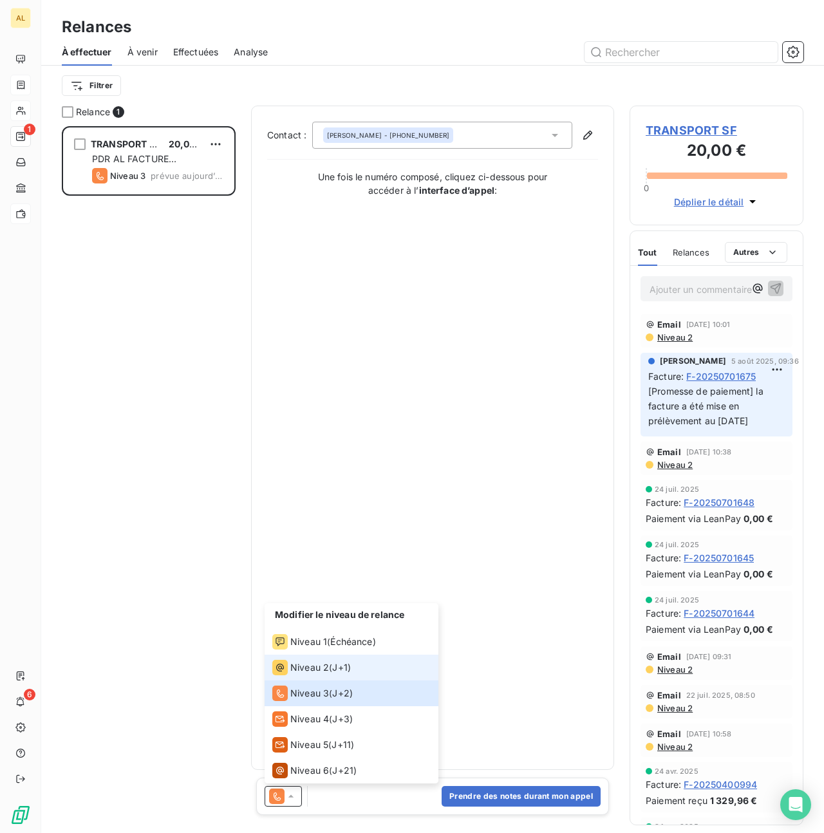
click at [322, 667] on span "Niveau 2" at bounding box center [309, 667] width 39 height 13
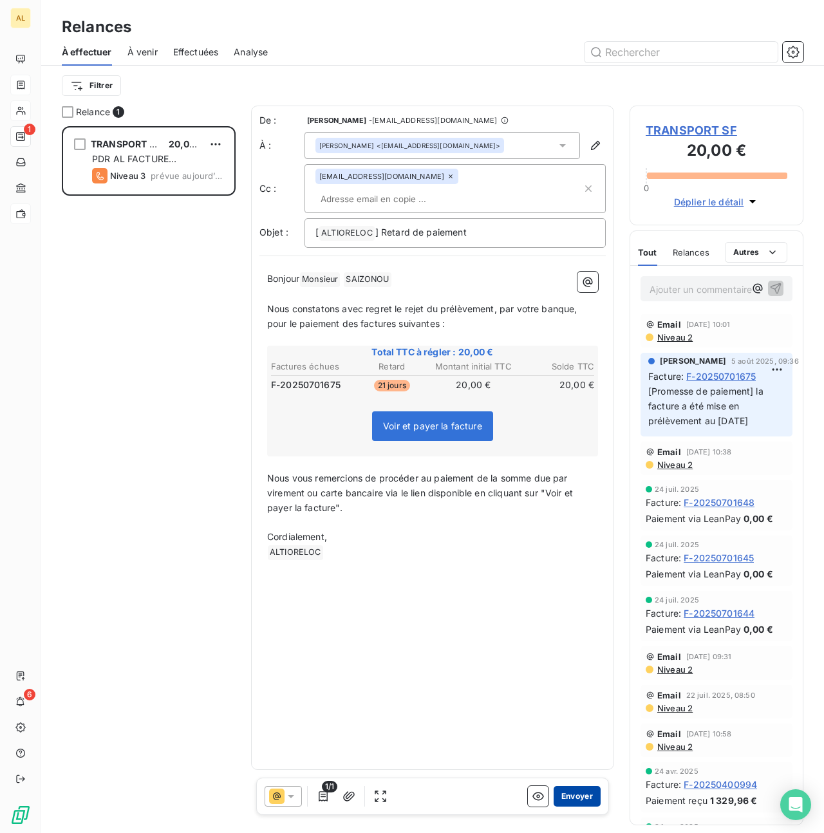
click at [575, 797] on button "Envoyer" at bounding box center [576, 796] width 47 height 21
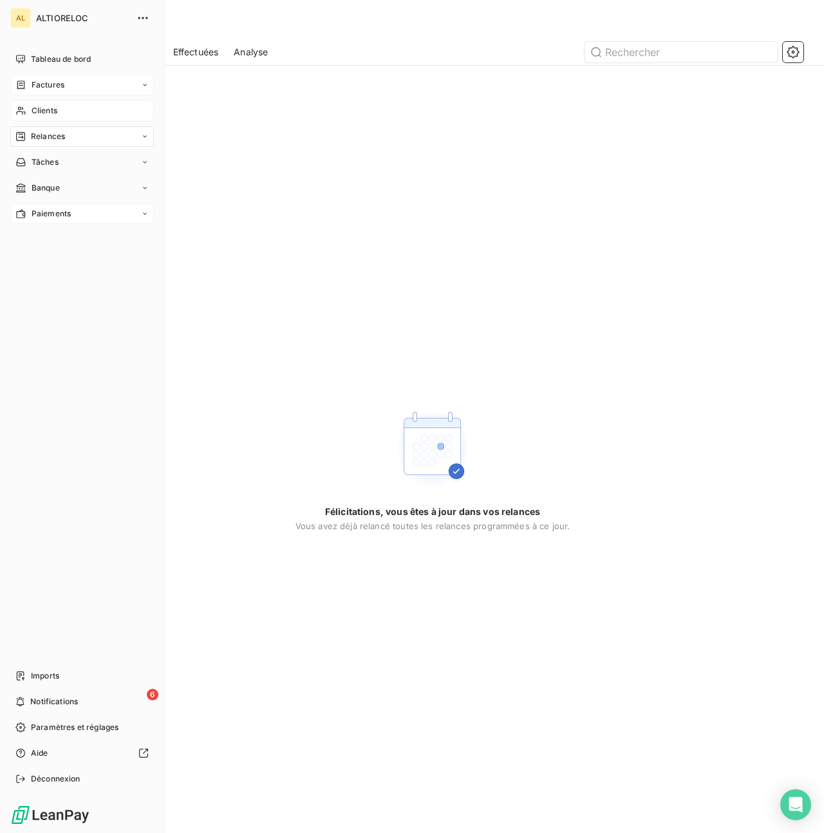
click at [42, 111] on span "Clients" at bounding box center [45, 111] width 26 height 12
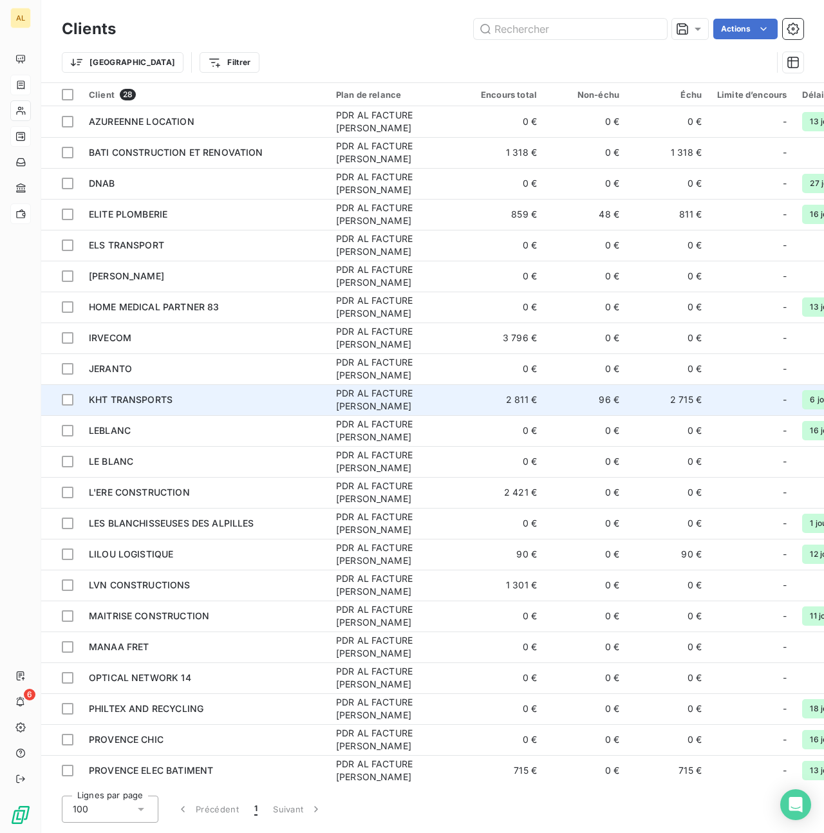
click at [116, 395] on span "KHT TRANSPORTS" at bounding box center [131, 399] width 84 height 11
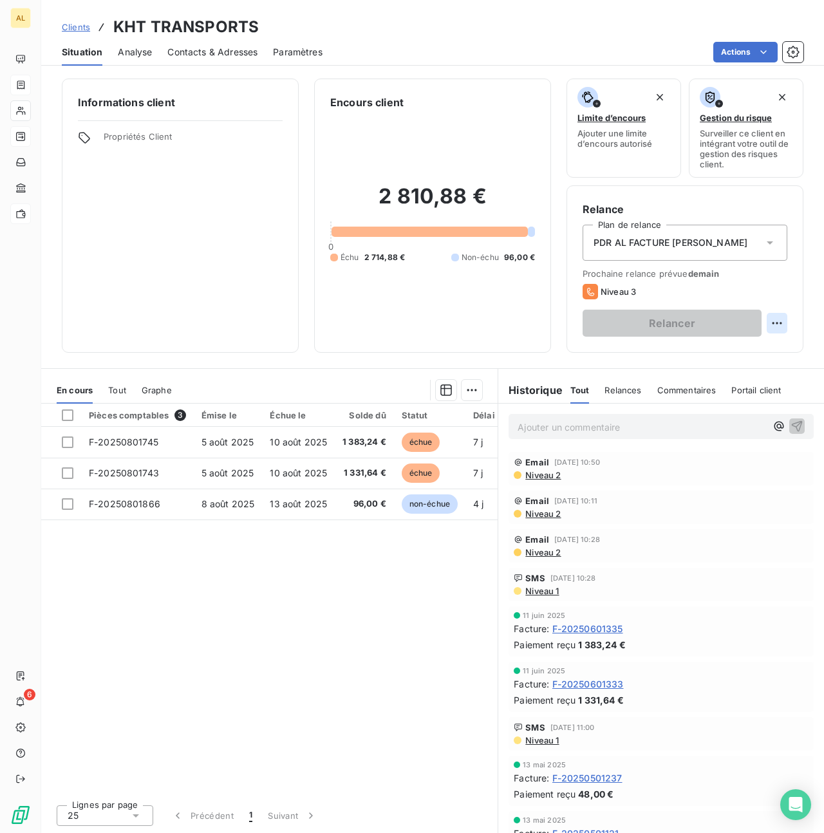
click at [784, 322] on html "AL 6 Clients KHT TRANSPORTS Situation Analyse Contacts & Adresses Paramètres Ac…" at bounding box center [412, 416] width 824 height 833
click at [725, 347] on div "Replanifier cette action" at bounding box center [723, 351] width 115 height 21
select select "7"
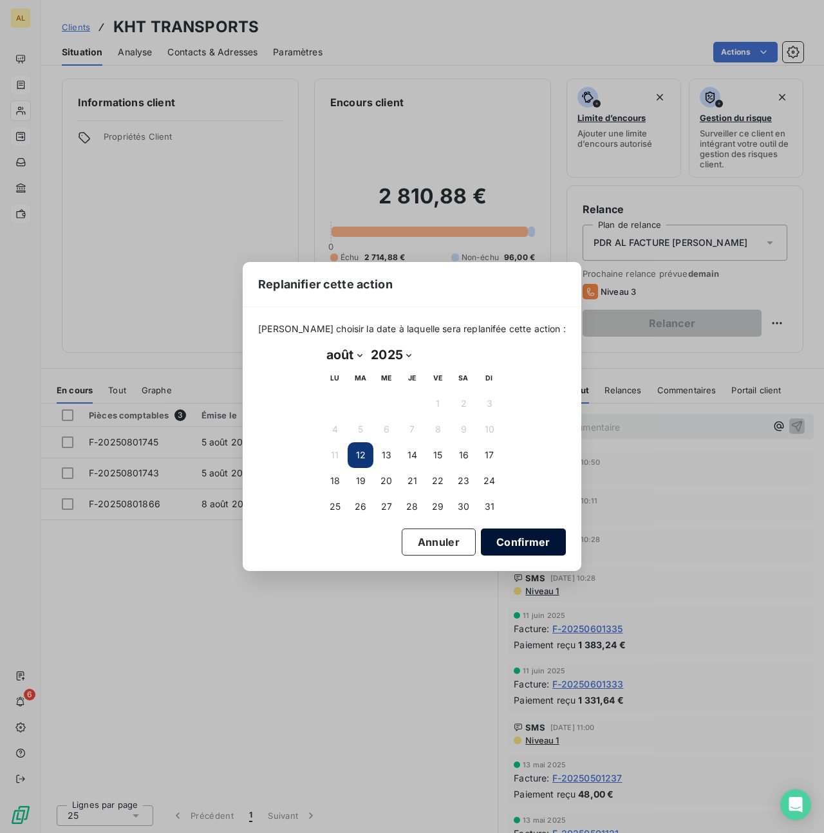
click at [517, 551] on button "Confirmer" at bounding box center [523, 541] width 85 height 27
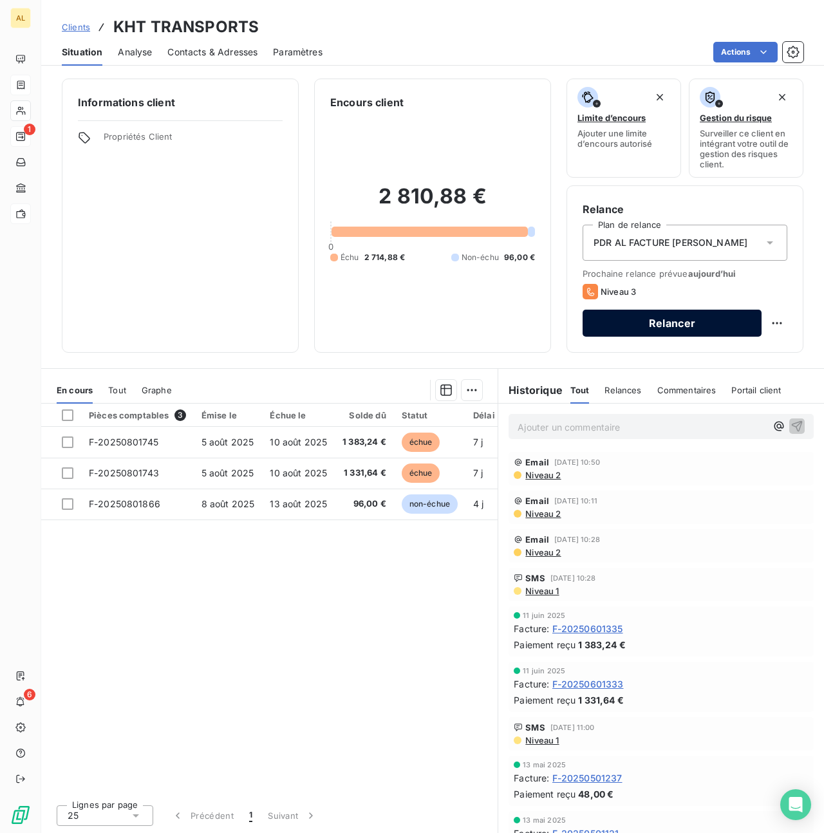
click at [660, 325] on button "Relancer" at bounding box center [671, 322] width 179 height 27
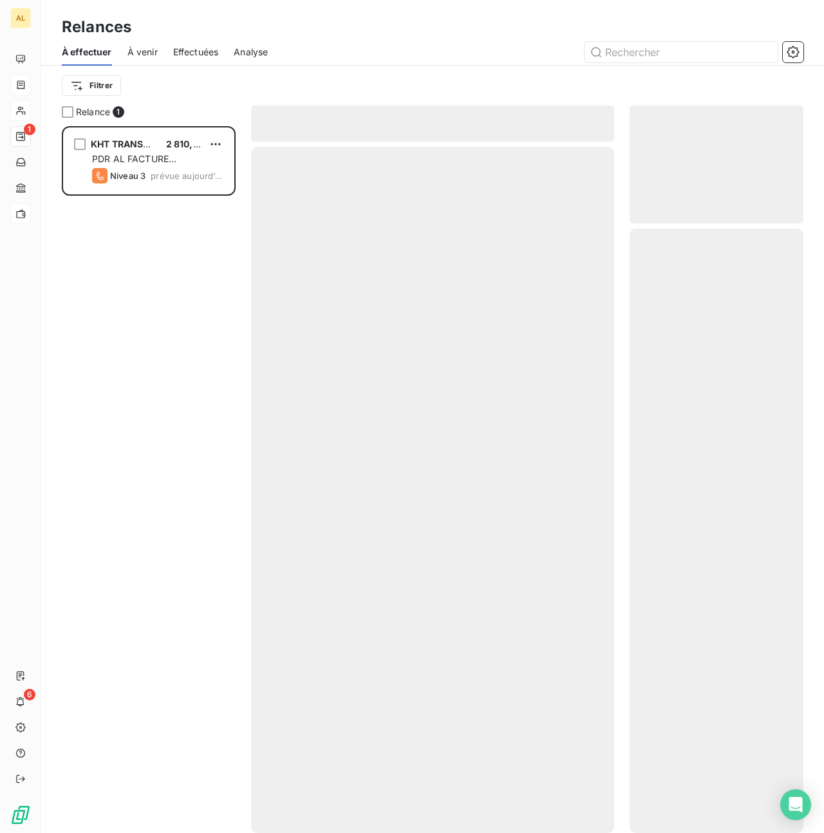
scroll to position [707, 174]
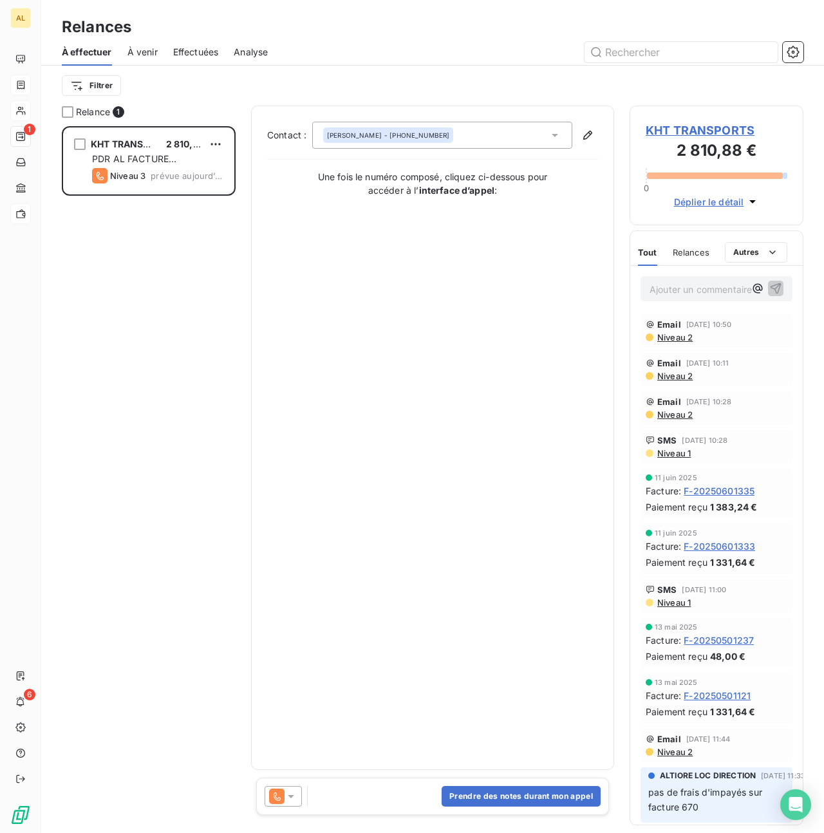
click at [290, 798] on icon at bounding box center [290, 796] width 13 height 13
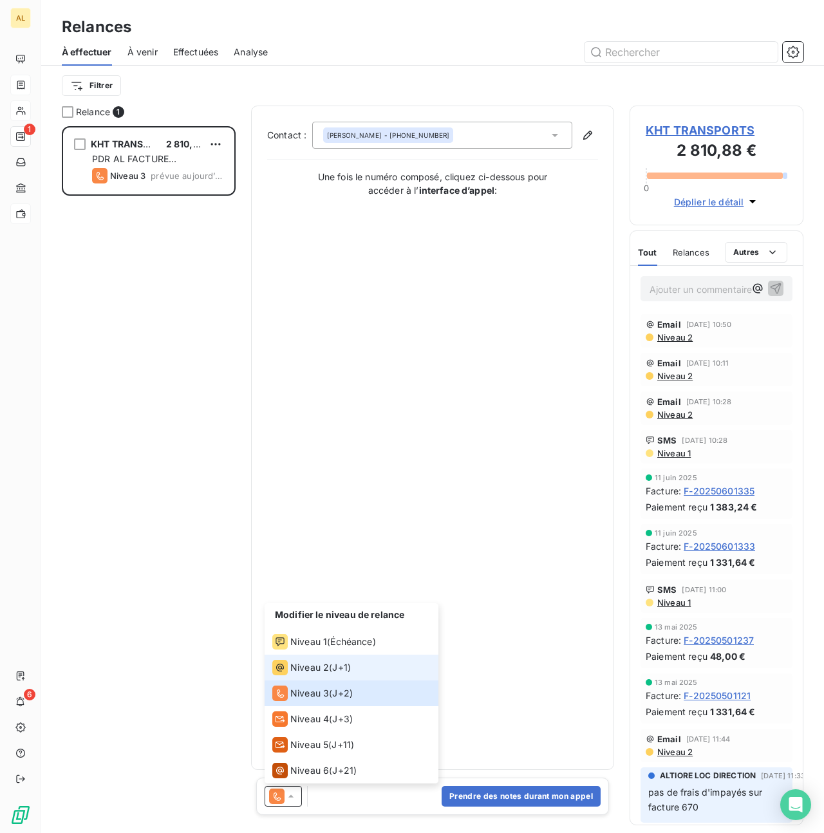
click at [302, 667] on span "Niveau 2" at bounding box center [309, 667] width 39 height 13
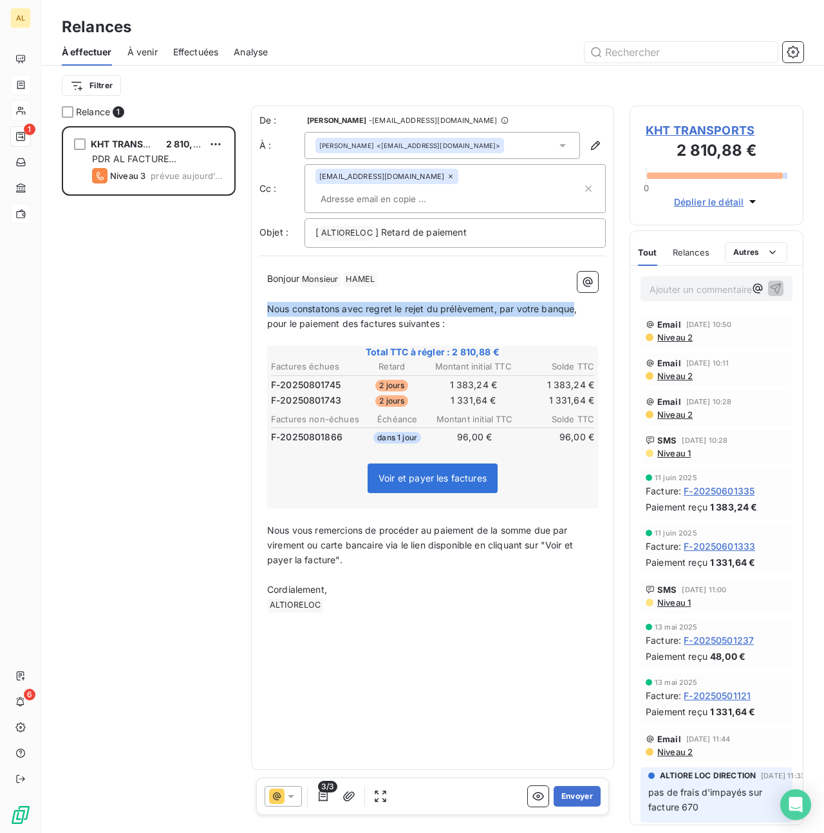
drag, startPoint x: 269, startPoint y: 288, endPoint x: 572, endPoint y: 291, distance: 303.1
click at [572, 303] on span "Nous constatons avec regret le rejet du prélèvement, par votre banque, pour le …" at bounding box center [423, 316] width 313 height 26
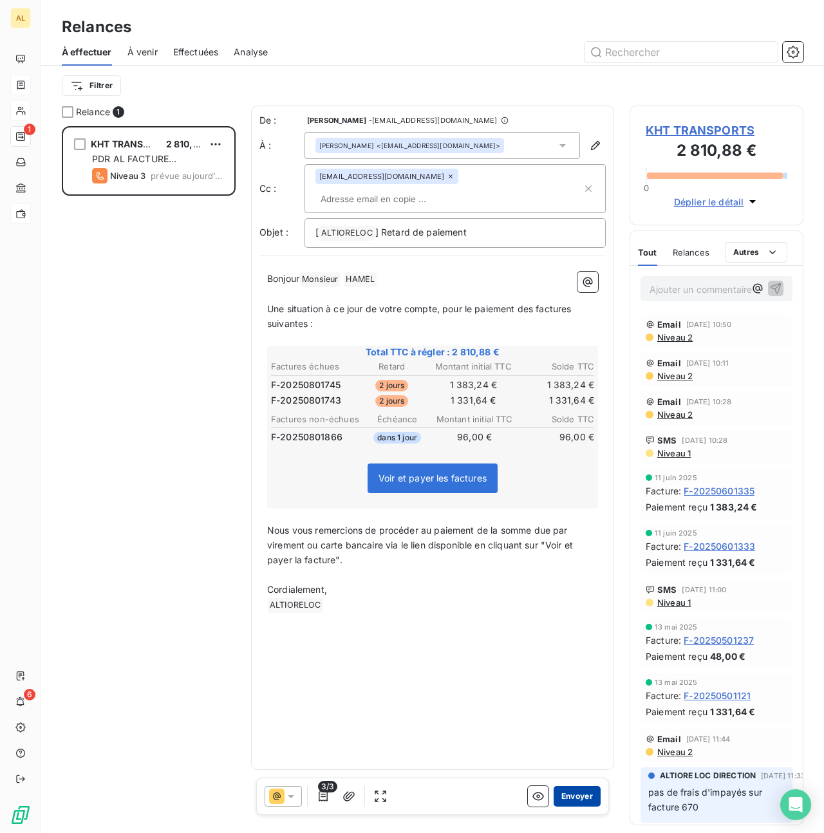
click at [564, 795] on button "Envoyer" at bounding box center [576, 796] width 47 height 21
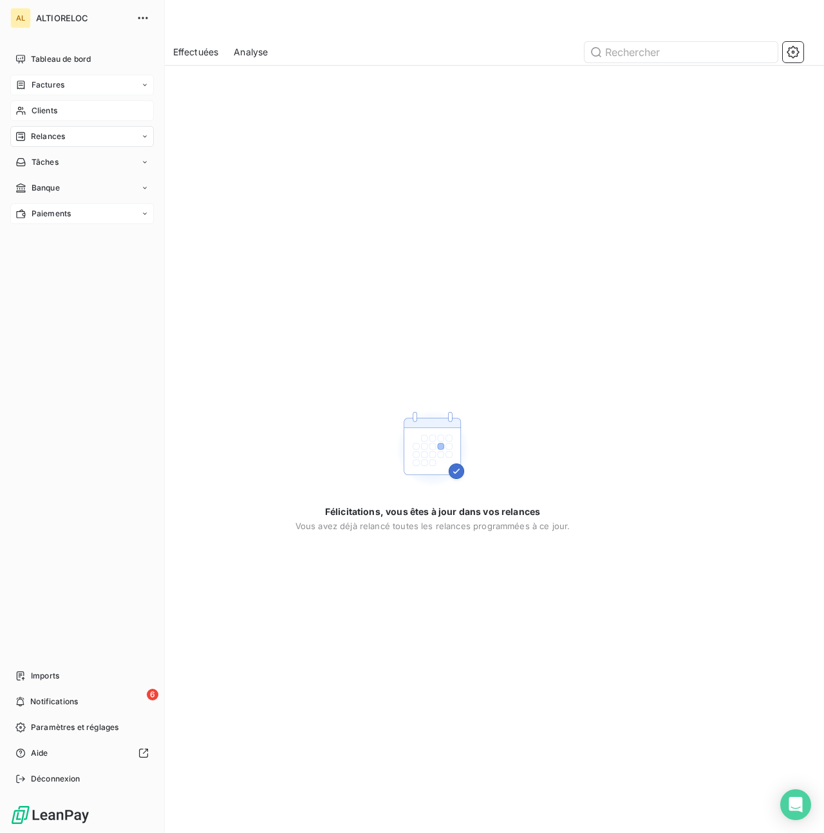
click at [48, 109] on span "Clients" at bounding box center [45, 111] width 26 height 12
